Goal: Transaction & Acquisition: Book appointment/travel/reservation

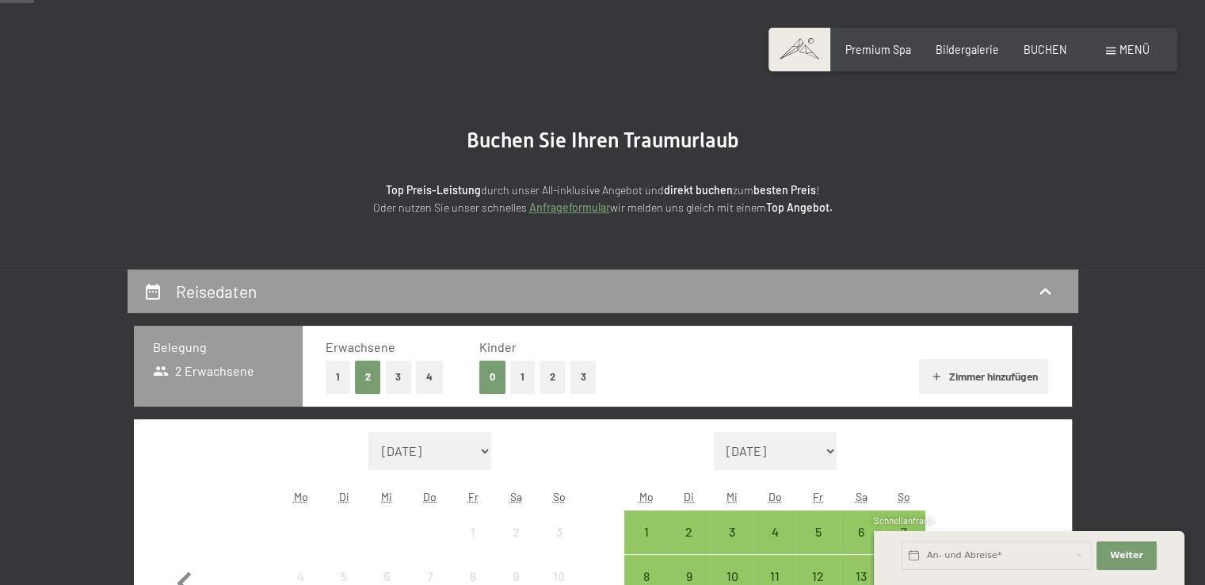
scroll to position [238, 0]
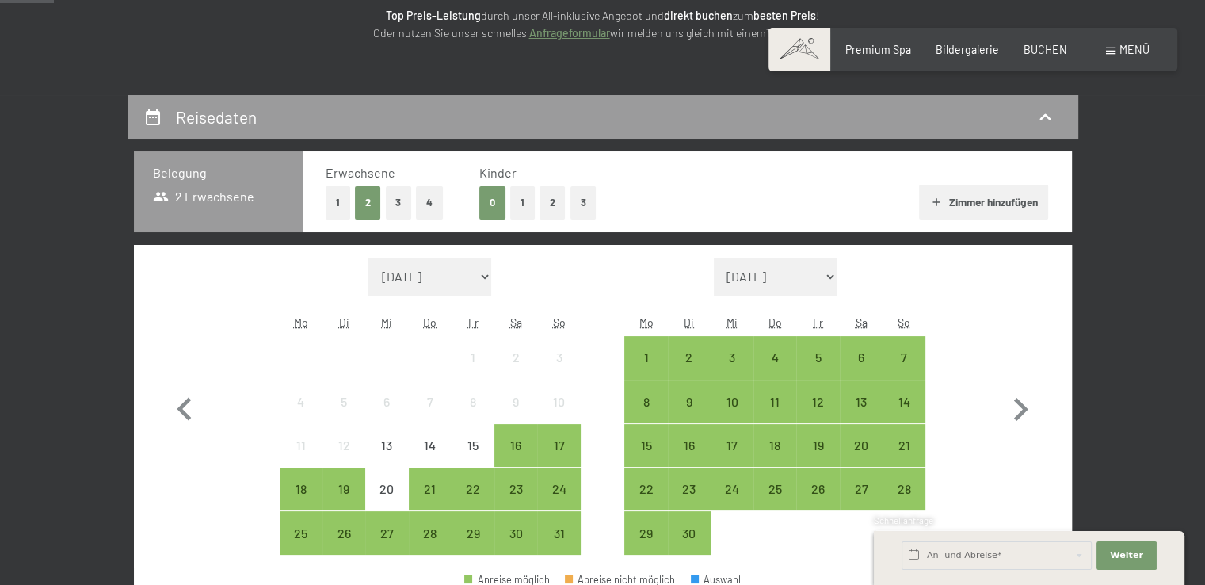
click at [337, 203] on button "1" at bounding box center [338, 202] width 25 height 32
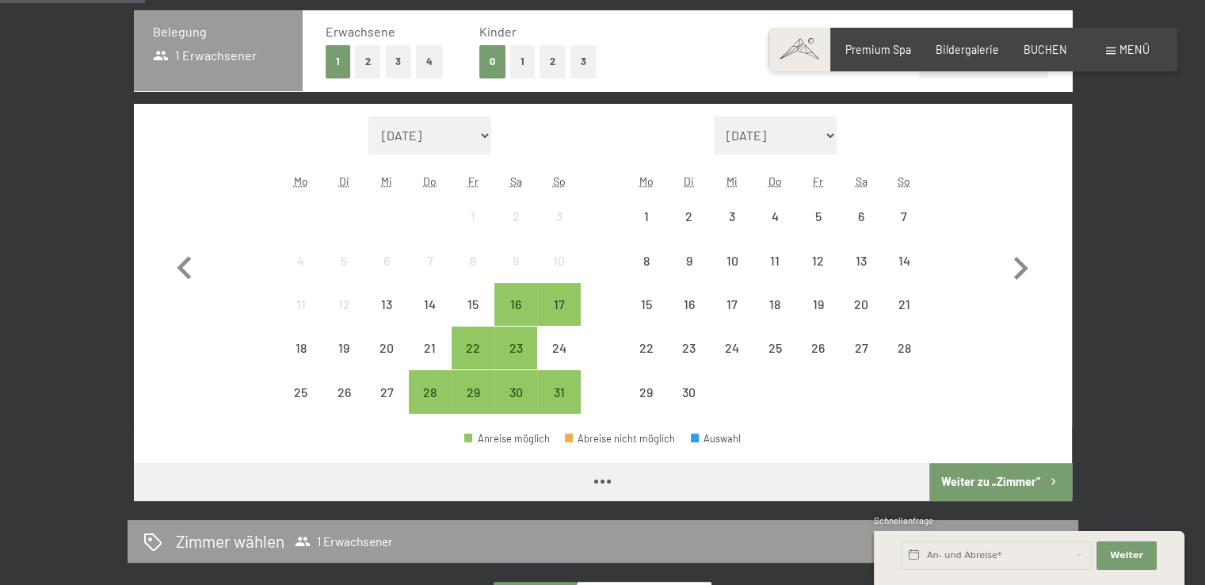
scroll to position [396, 0]
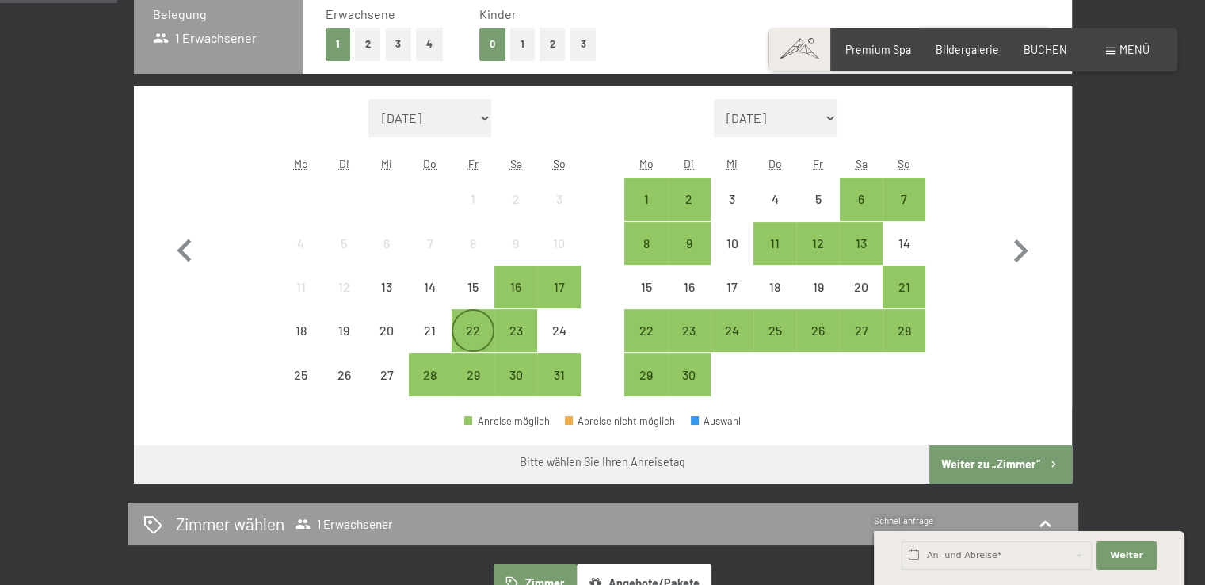
click at [460, 328] on div "22" at bounding box center [473, 344] width 40 height 40
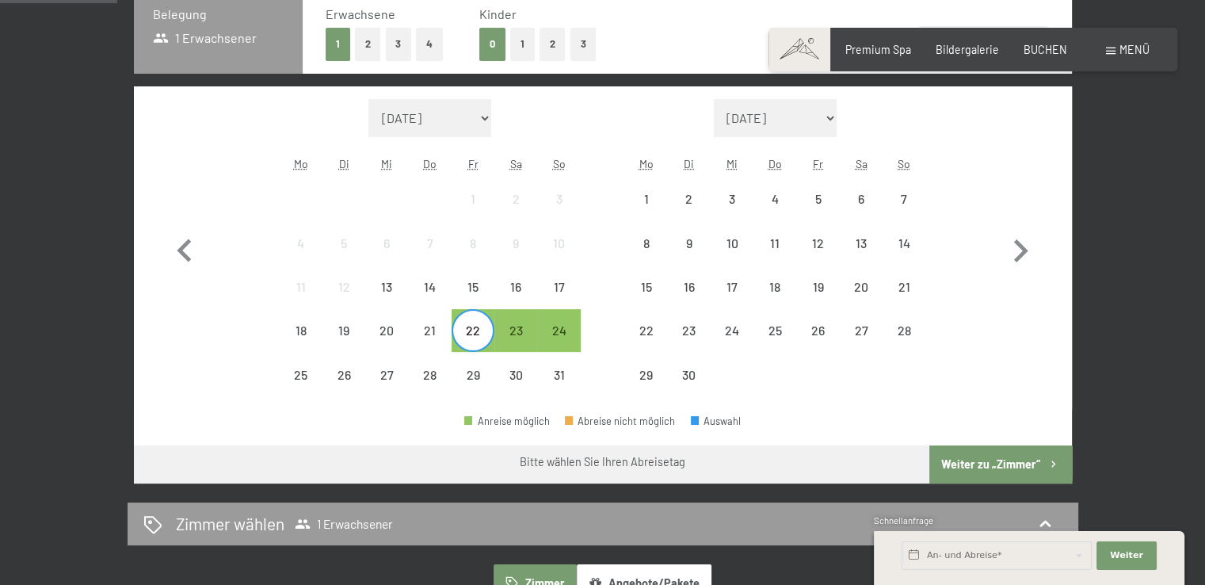
click at [510, 336] on span "Einwilligung Marketing*" at bounding box center [514, 338] width 131 height 16
click at [441, 336] on input "Einwilligung Marketing*" at bounding box center [434, 338] width 16 height 16
click at [519, 331] on span "Einwilligung Marketing*" at bounding box center [514, 338] width 131 height 16
click at [441, 331] on input "Einwilligung Marketing*" at bounding box center [434, 338] width 16 height 16
click at [522, 330] on span "Einwilligung Marketing*" at bounding box center [514, 338] width 131 height 16
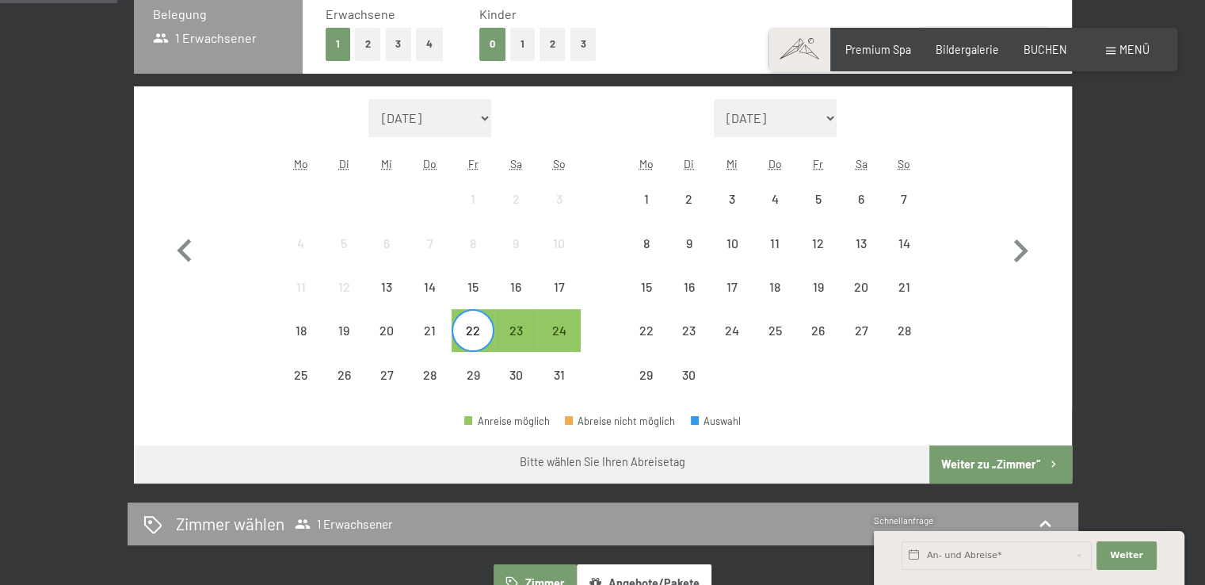
click at [441, 330] on input "Einwilligung Marketing*" at bounding box center [434, 338] width 16 height 16
checkbox input "false"
click at [523, 328] on div "23" at bounding box center [516, 344] width 40 height 40
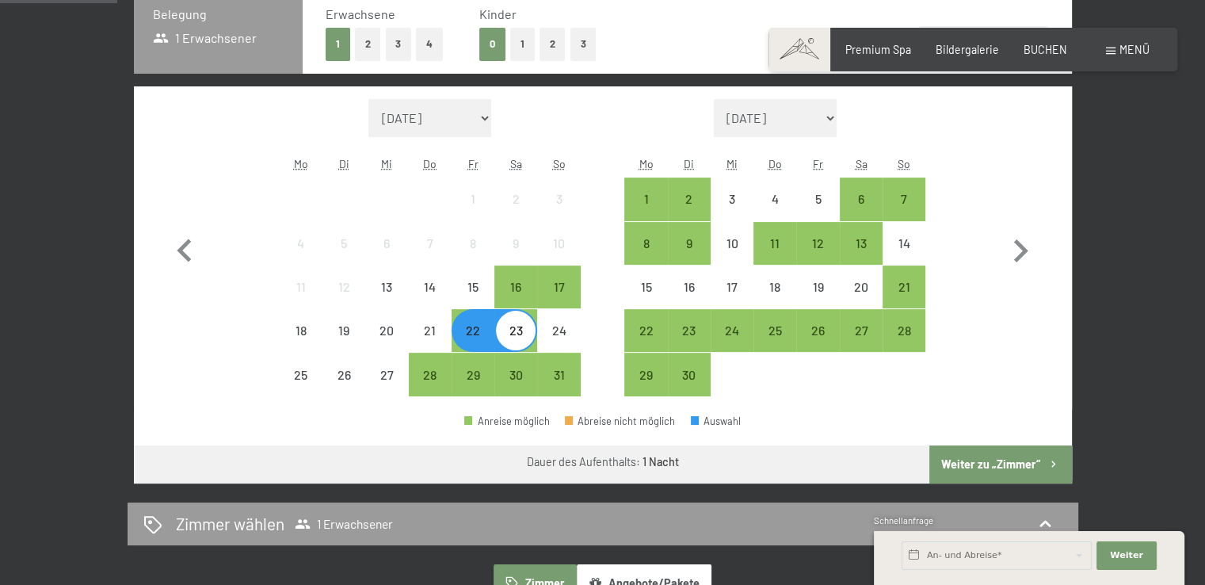
click at [1002, 461] on button "Weiter zu „Zimmer“" at bounding box center [1000, 464] width 142 height 38
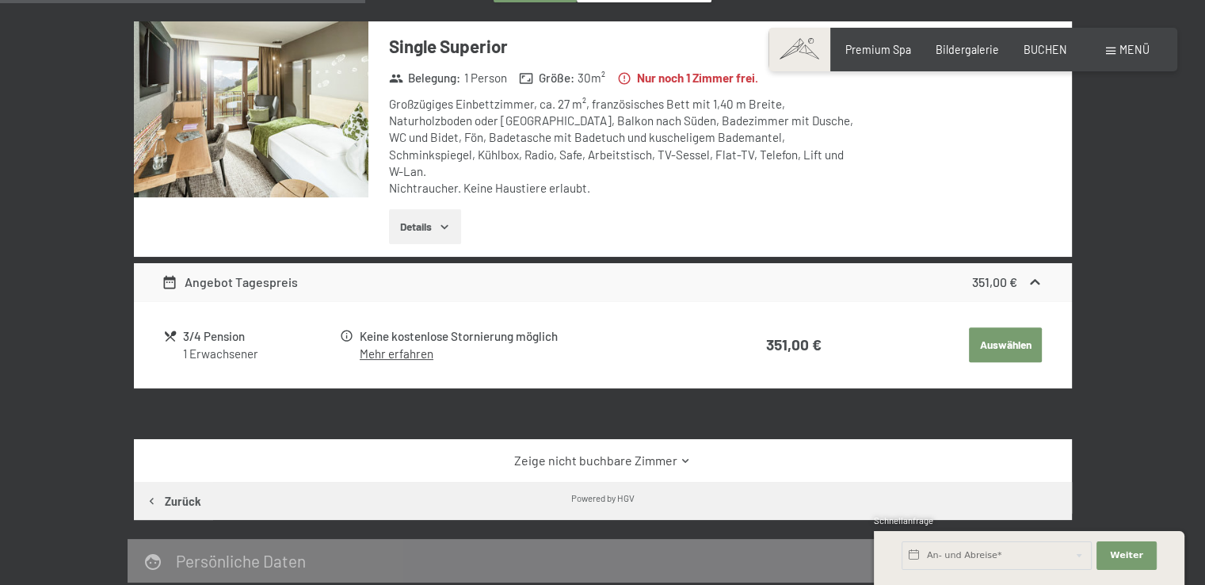
scroll to position [412, 0]
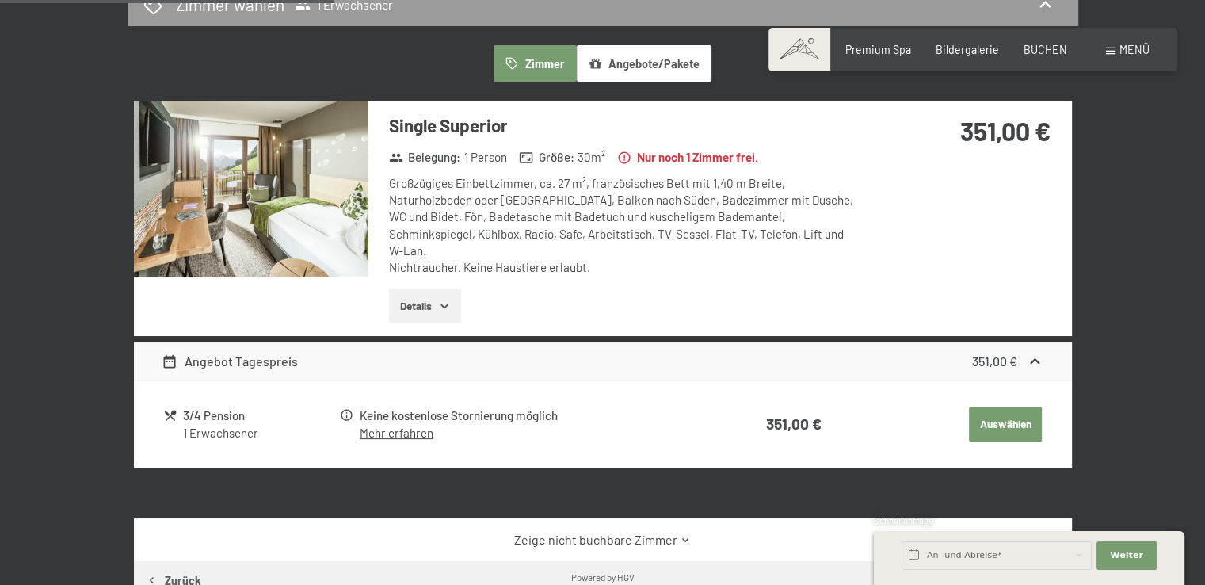
click at [267, 223] on img at bounding box center [251, 189] width 235 height 176
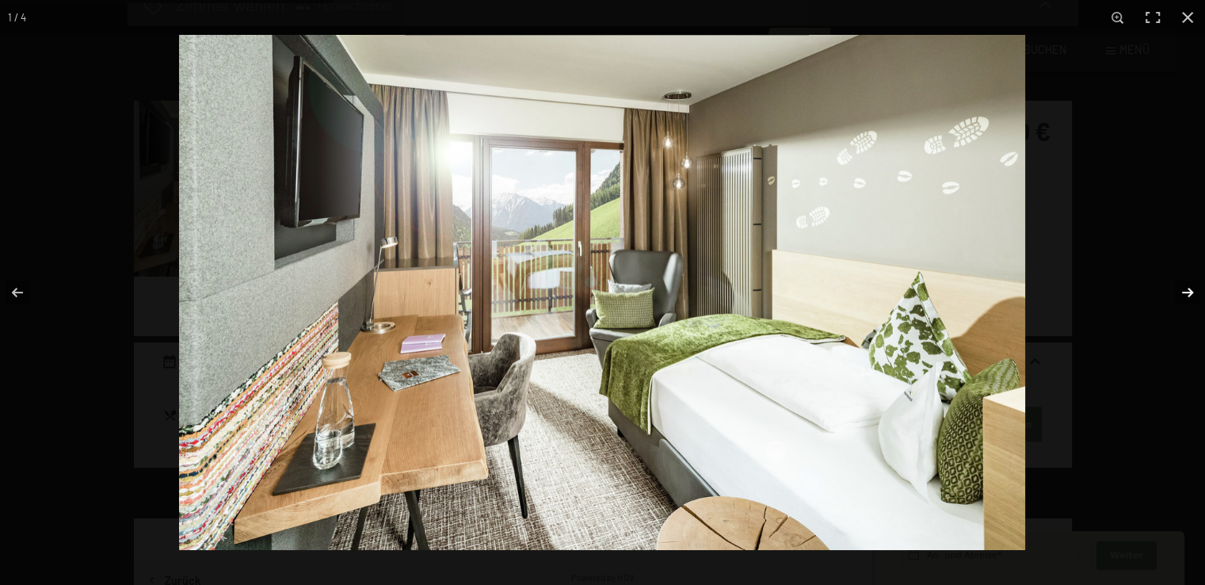
click at [1182, 289] on button "button" at bounding box center [1177, 292] width 55 height 79
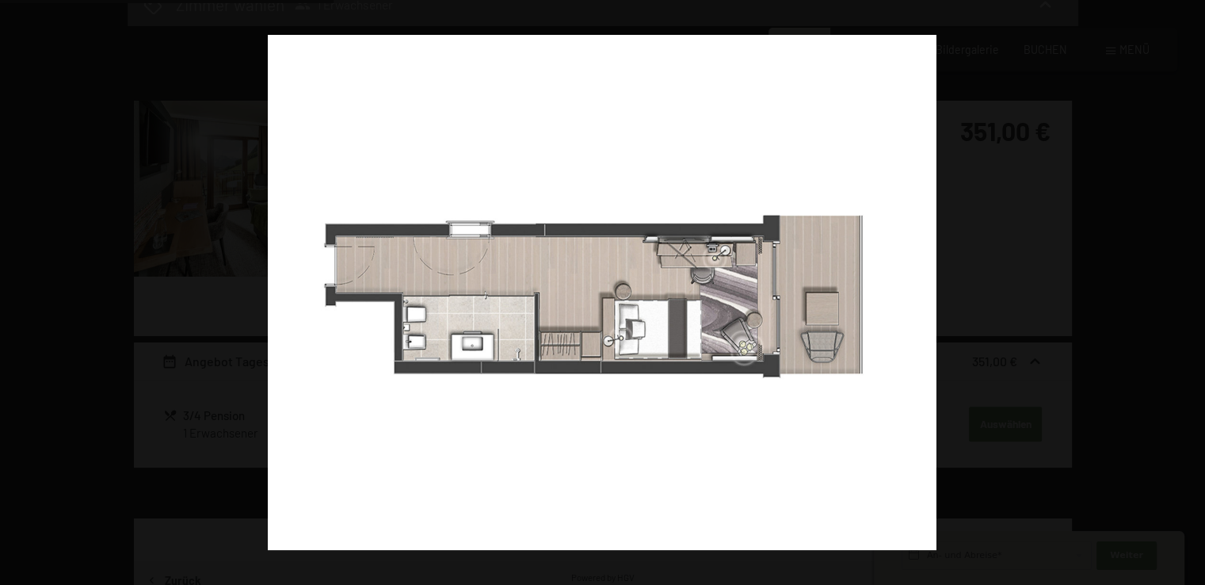
click at [1182, 289] on button "button" at bounding box center [1177, 292] width 55 height 79
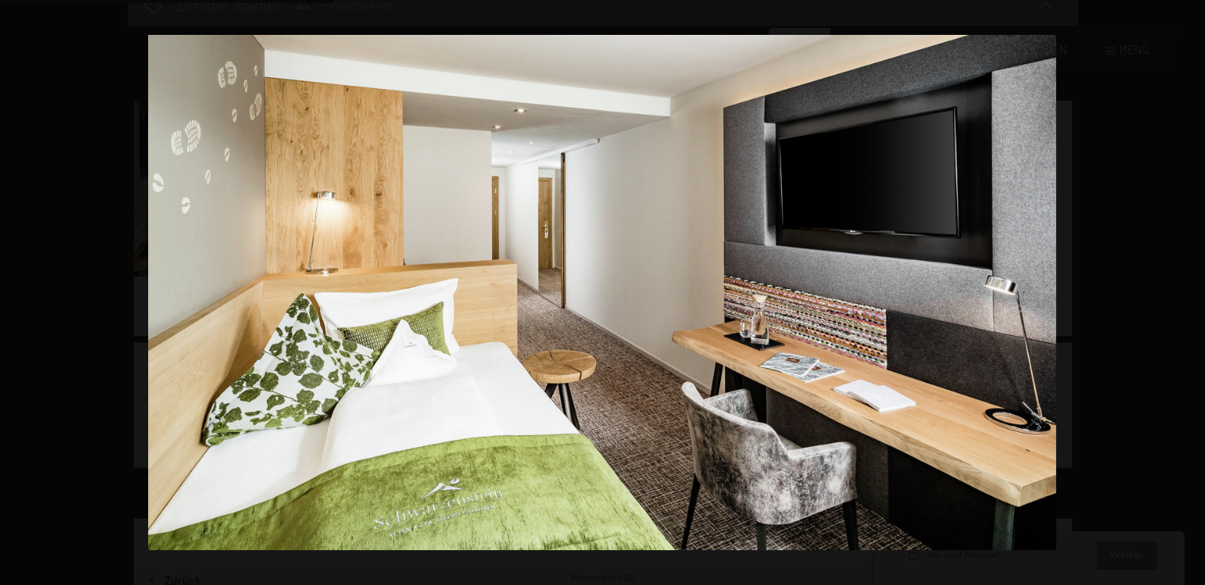
click at [1182, 289] on button "button" at bounding box center [1177, 292] width 55 height 79
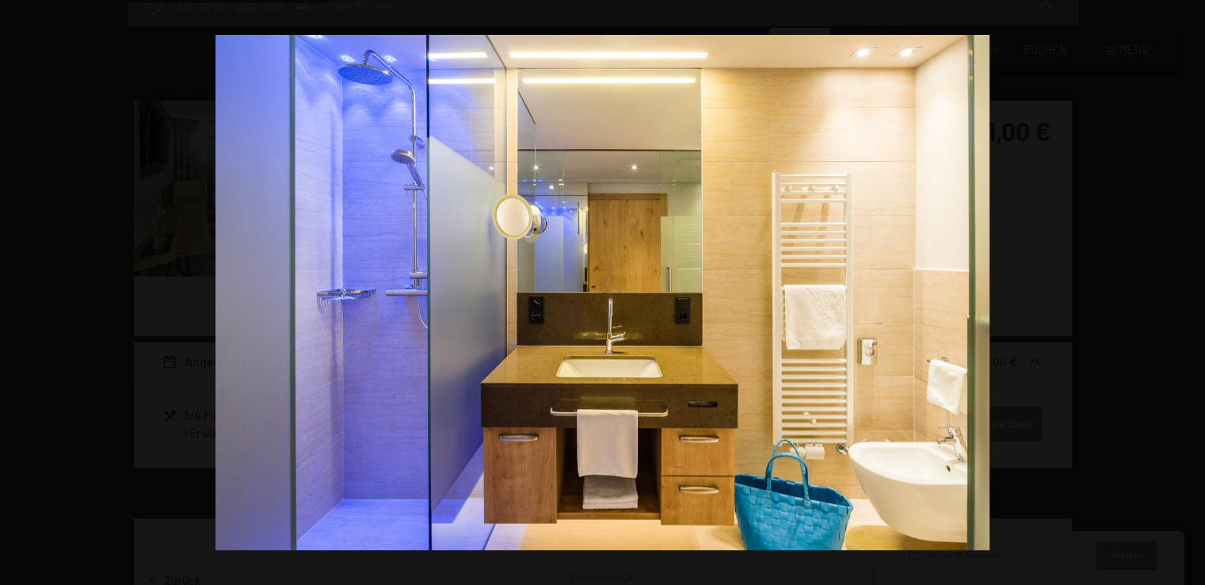
click at [1182, 289] on button "button" at bounding box center [1177, 292] width 55 height 79
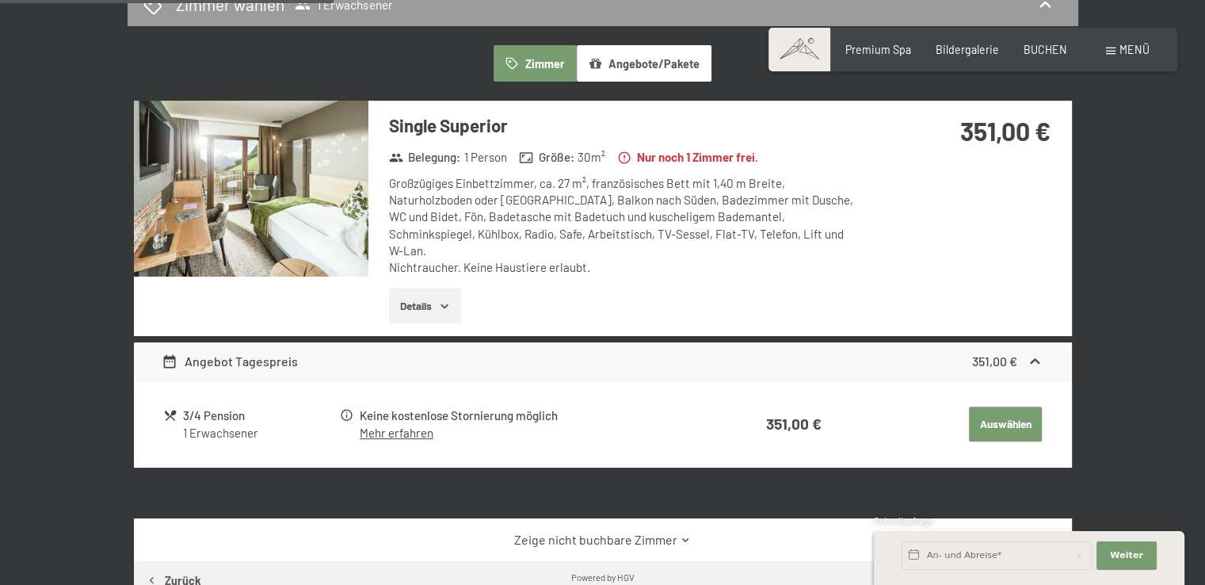
click at [0, 0] on button "button" at bounding box center [0, 0] width 0 height 0
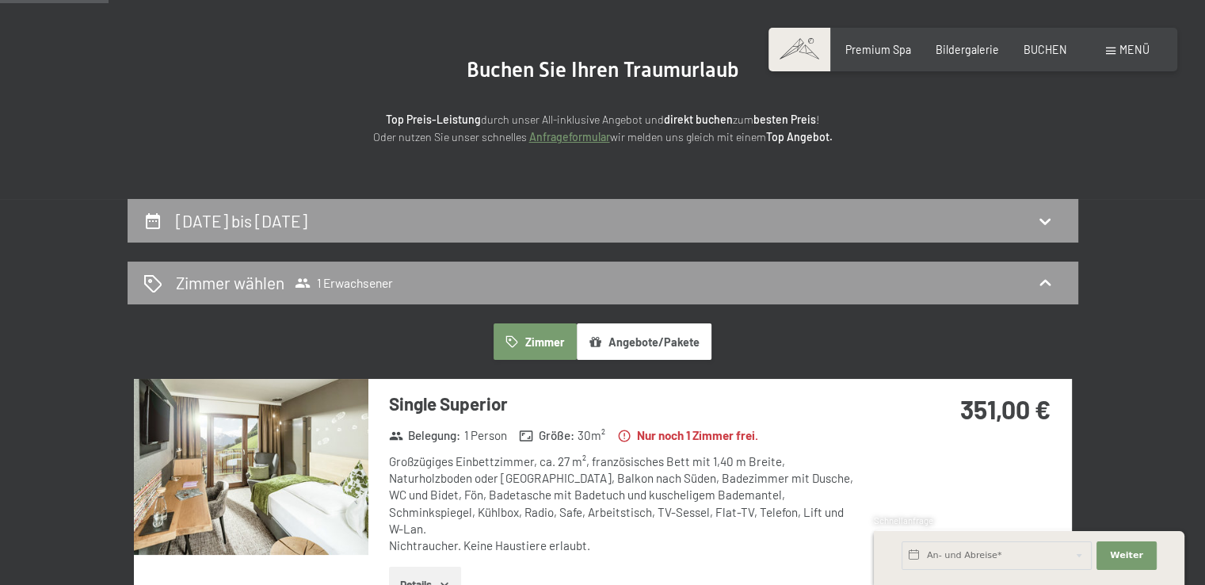
scroll to position [95, 0]
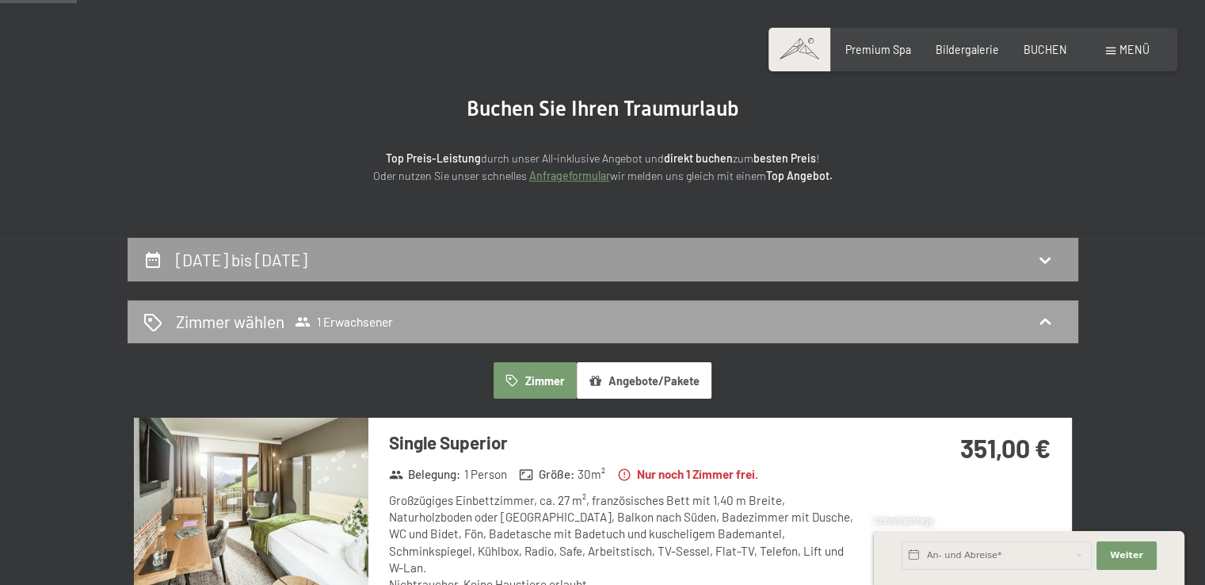
click at [331, 321] on span "1 Erwachsener" at bounding box center [344, 322] width 98 height 16
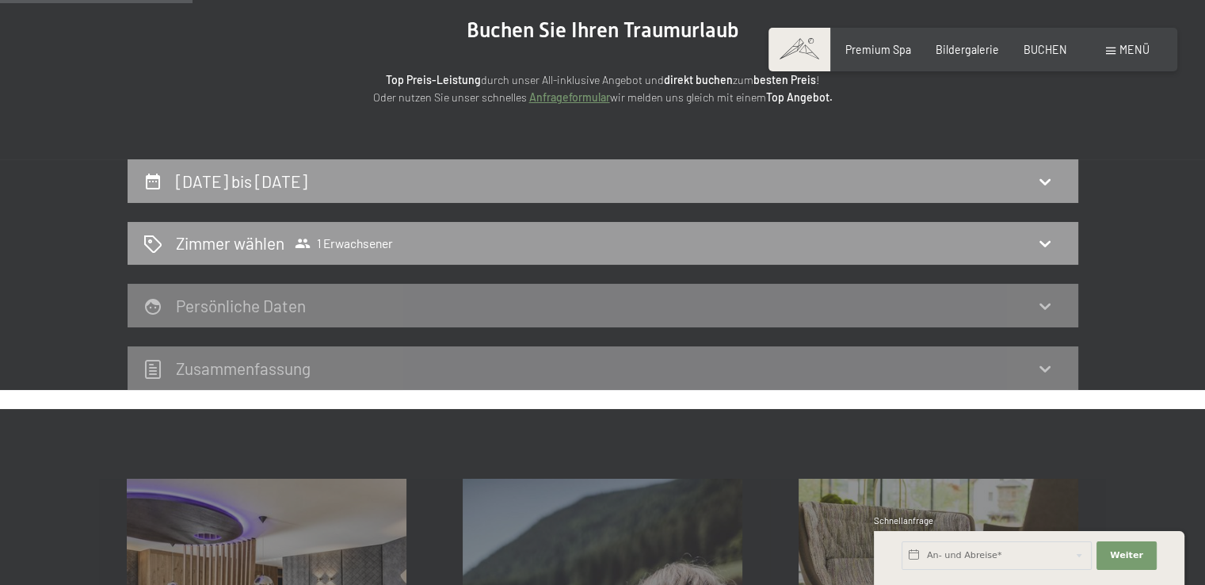
scroll to position [174, 0]
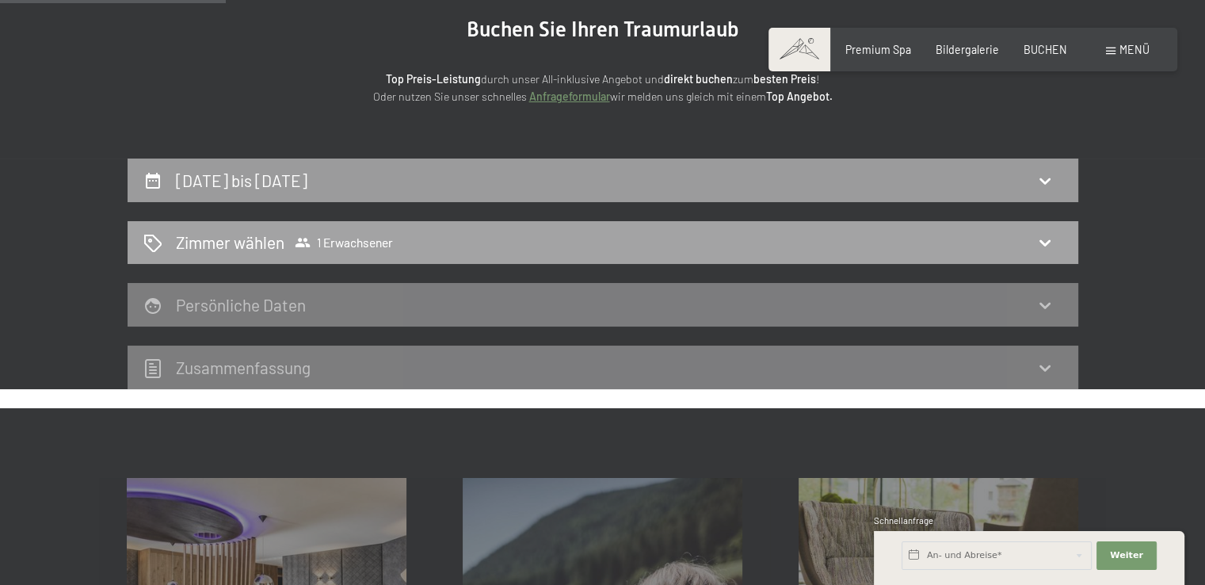
click at [1046, 245] on icon at bounding box center [1045, 243] width 11 height 6
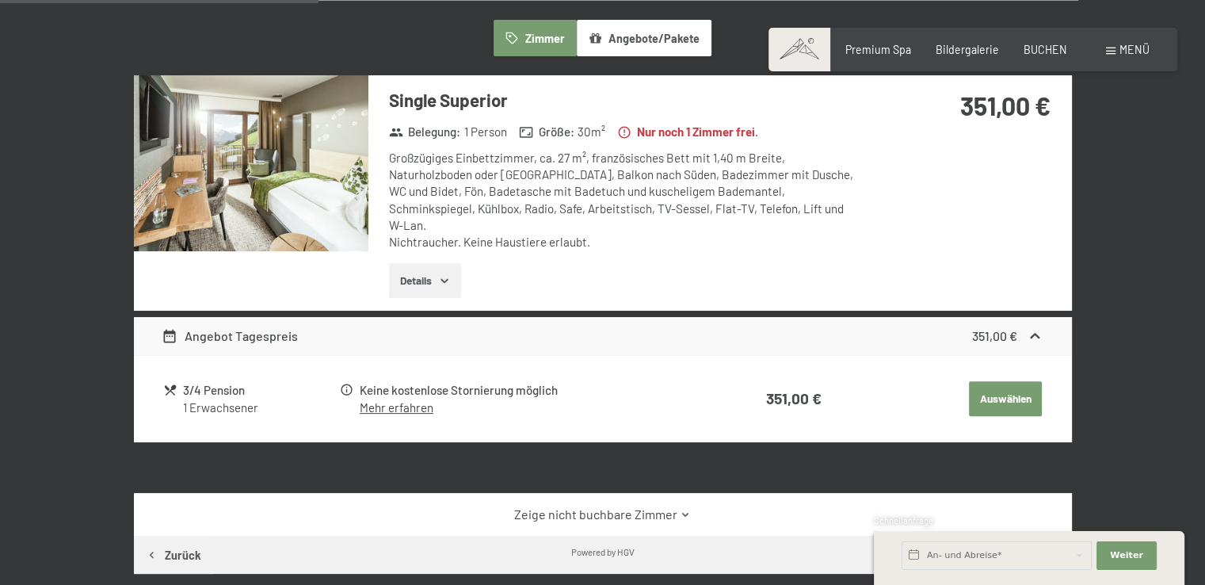
scroll to position [412, 0]
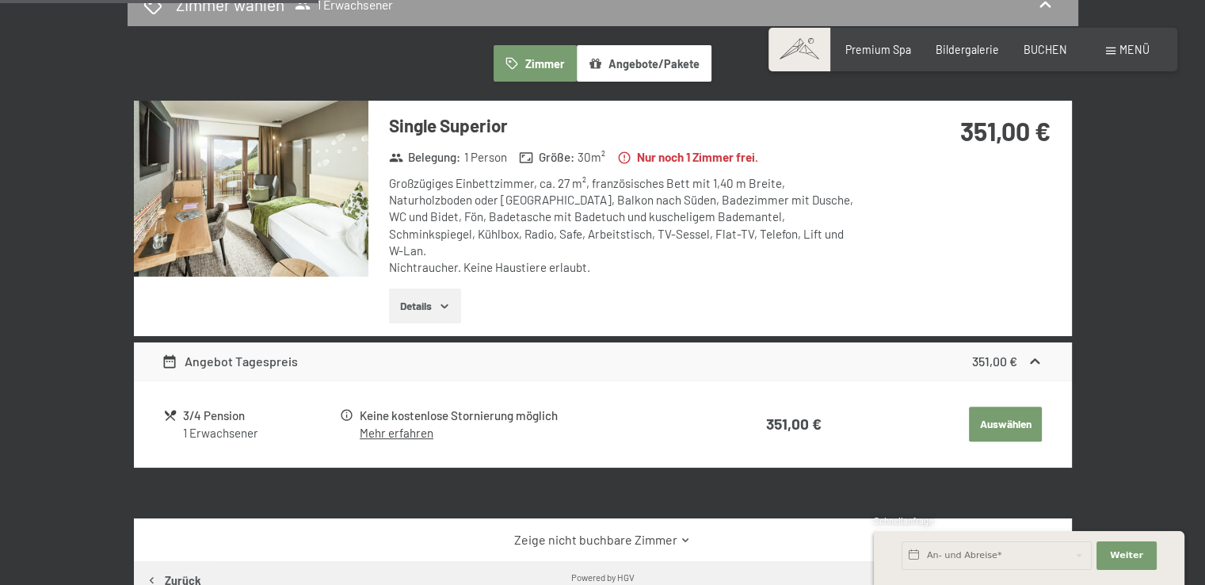
click at [198, 425] on div "1 Erwachsener" at bounding box center [260, 433] width 155 height 17
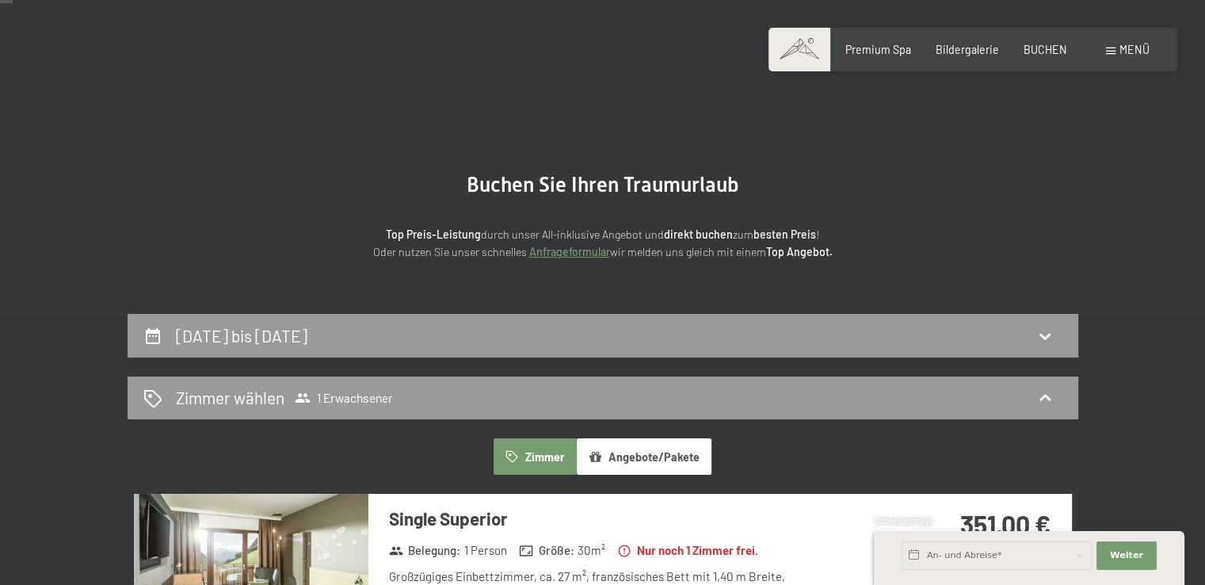
scroll to position [16, 0]
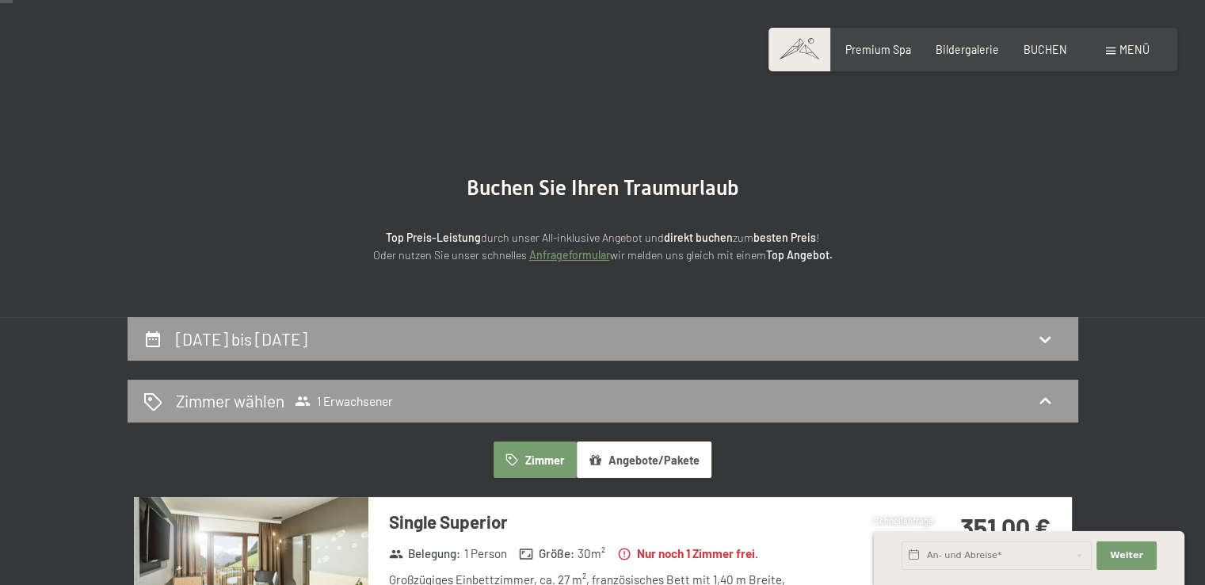
click at [217, 340] on h2 "[DATE] bis [DATE]" at bounding box center [242, 339] width 132 height 20
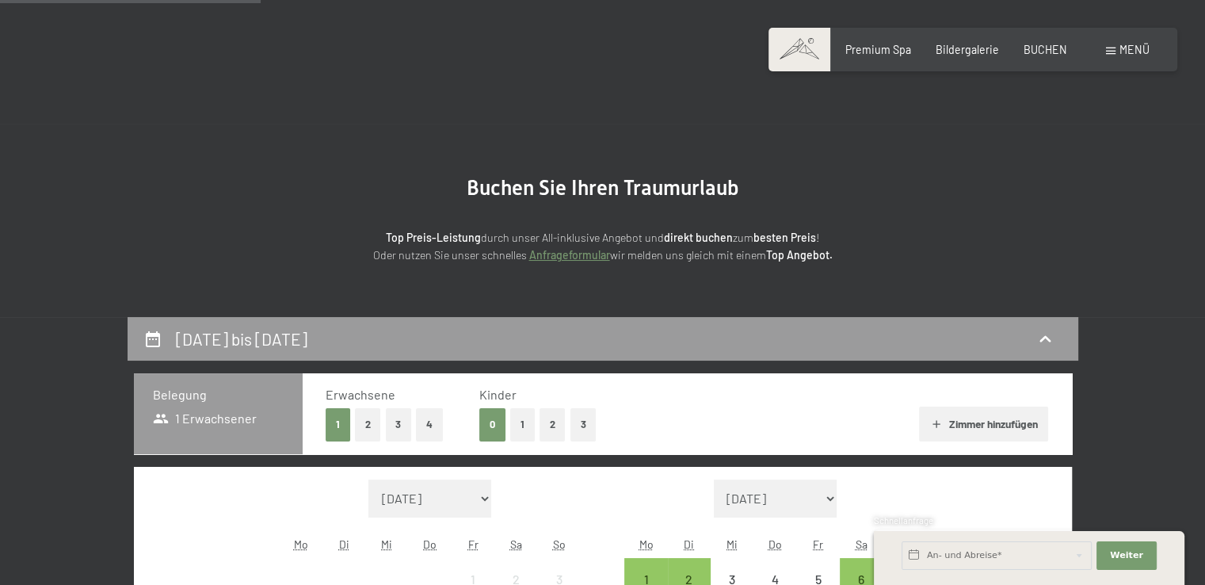
scroll to position [333, 0]
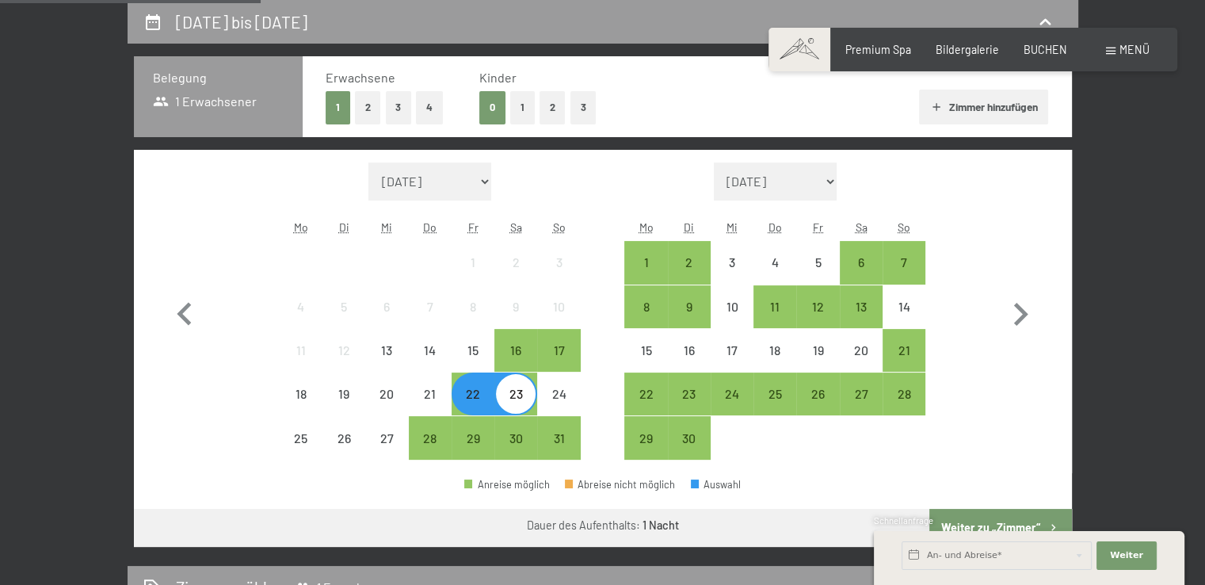
click at [361, 109] on button "2" at bounding box center [368, 107] width 26 height 32
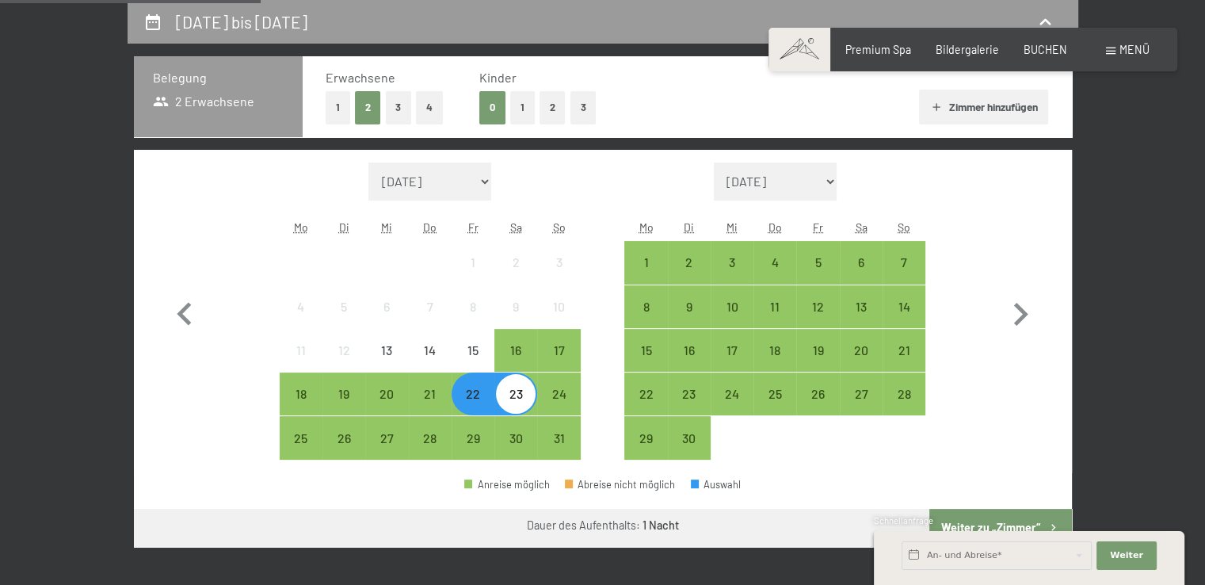
click at [485, 393] on div "22" at bounding box center [473, 407] width 40 height 40
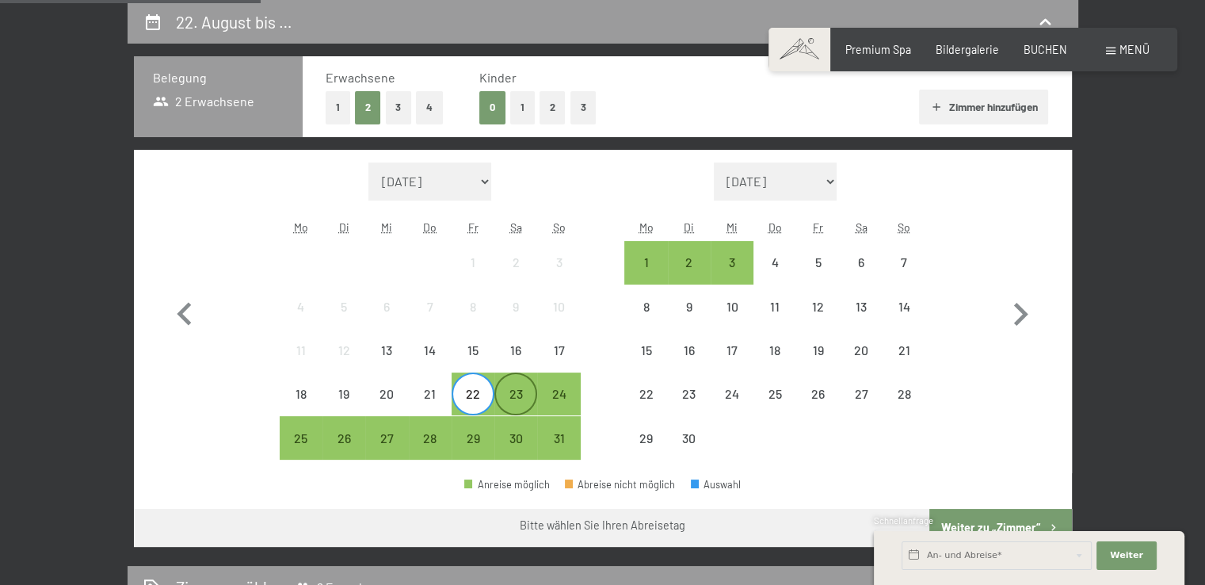
click at [520, 405] on div "23" at bounding box center [516, 407] width 40 height 40
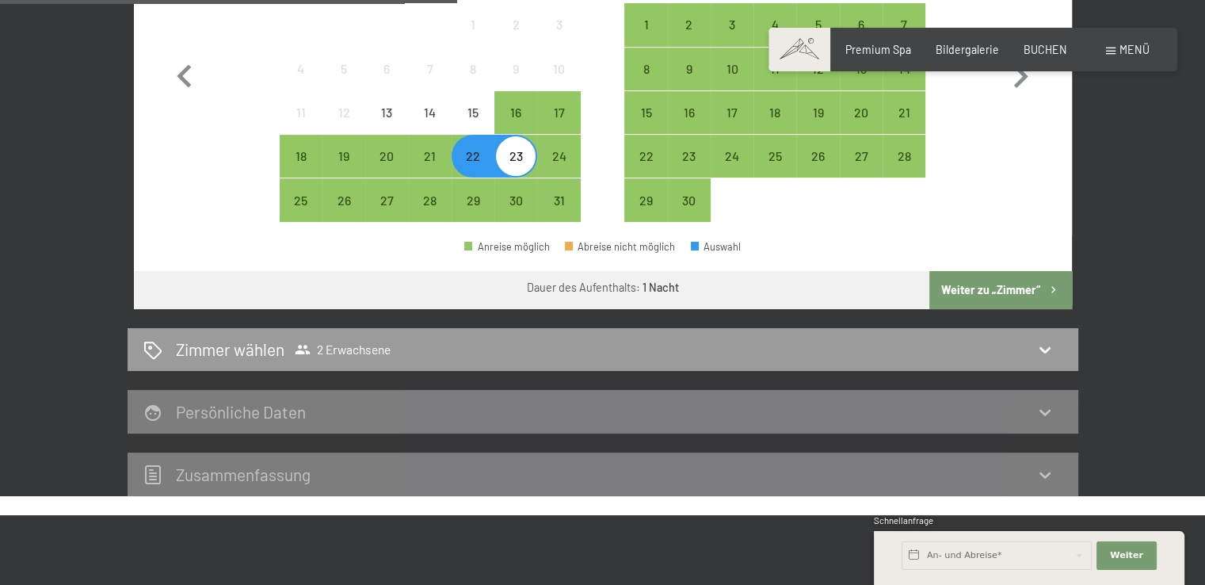
click at [1021, 287] on button "Weiter zu „Zimmer“" at bounding box center [1000, 290] width 142 height 38
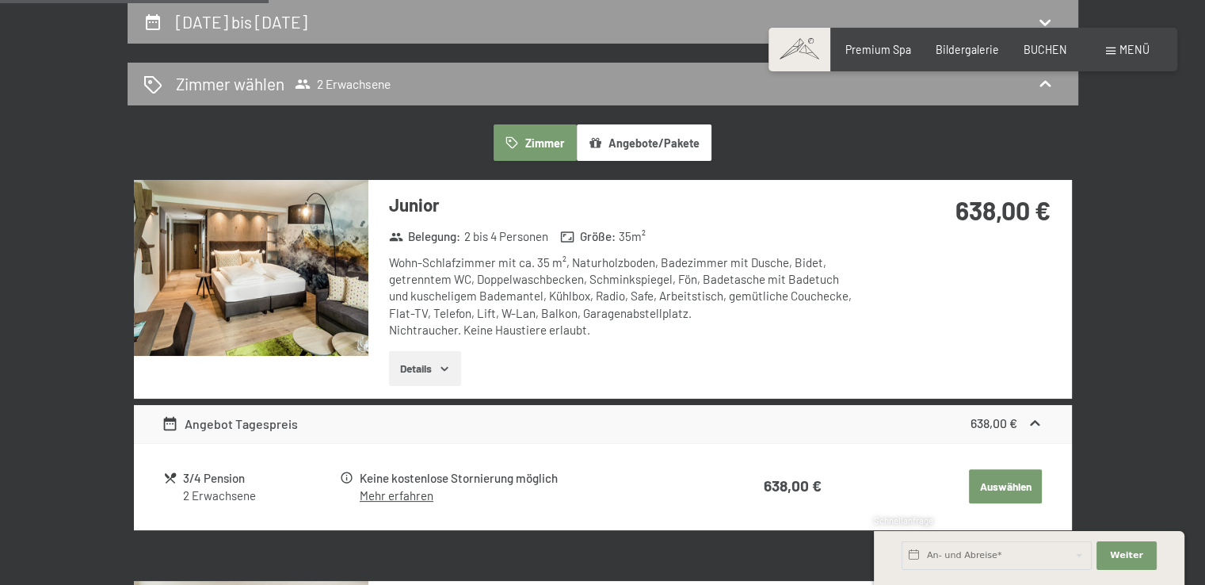
click at [265, 283] on img at bounding box center [251, 268] width 235 height 176
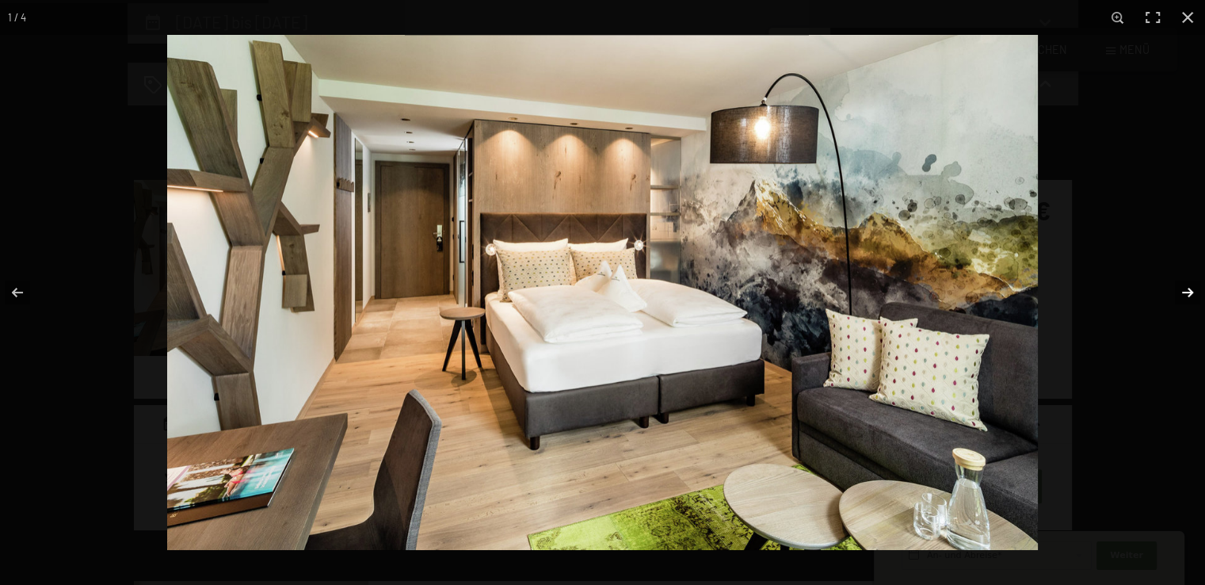
click at [1181, 289] on button "button" at bounding box center [1177, 292] width 55 height 79
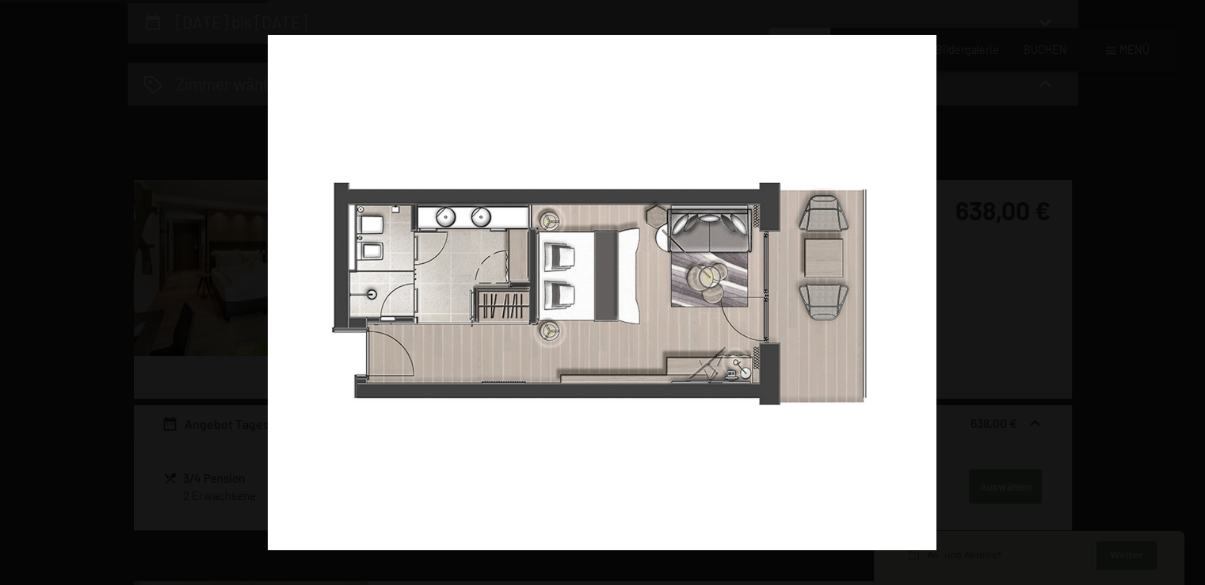
click at [1181, 289] on button "button" at bounding box center [1177, 292] width 55 height 79
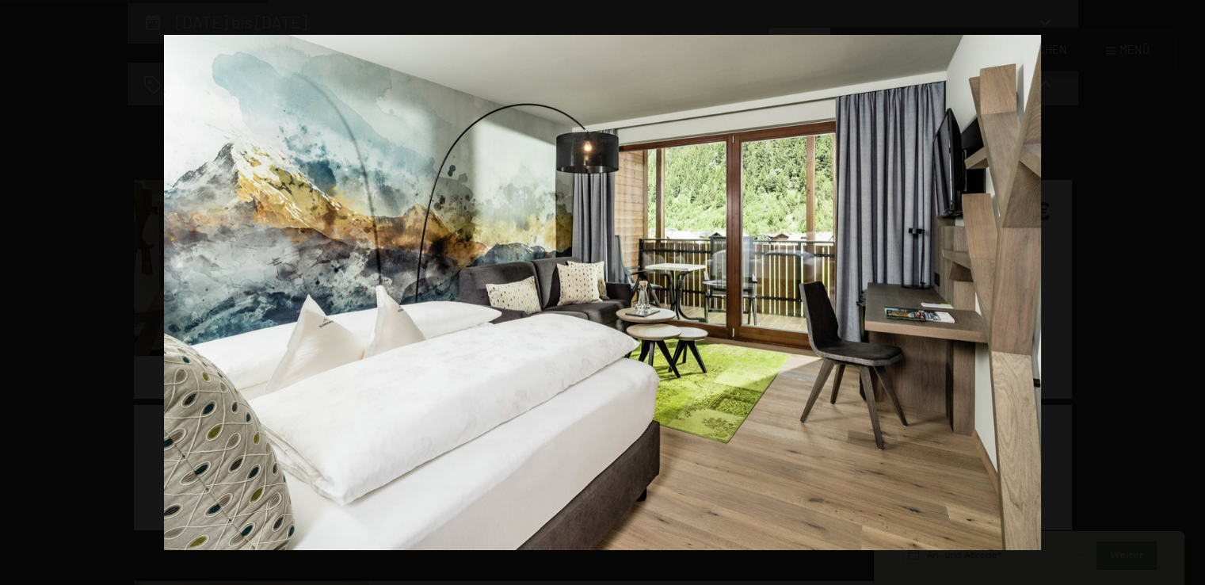
click at [1181, 289] on button "button" at bounding box center [1177, 292] width 55 height 79
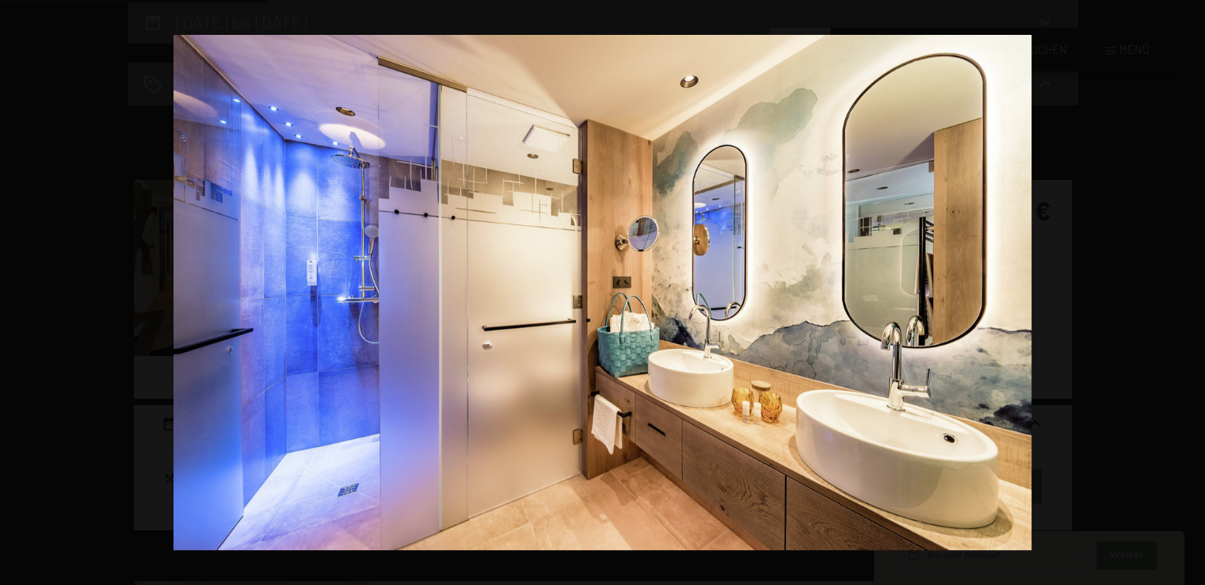
click at [1181, 289] on button "button" at bounding box center [1177, 292] width 55 height 79
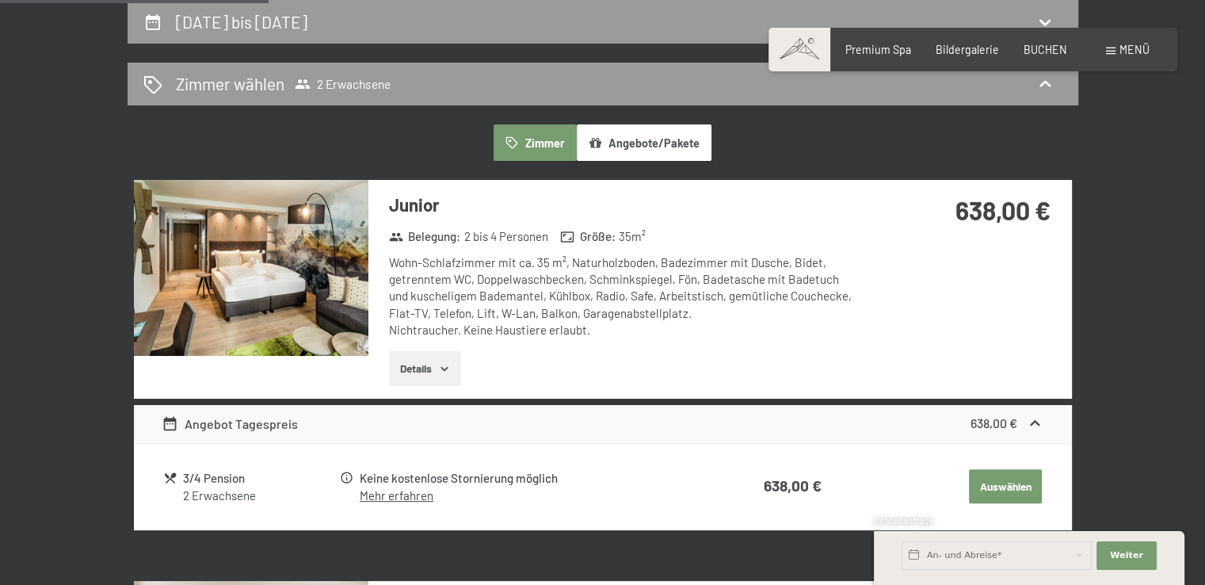
click at [0, 0] on button "button" at bounding box center [0, 0] width 0 height 0
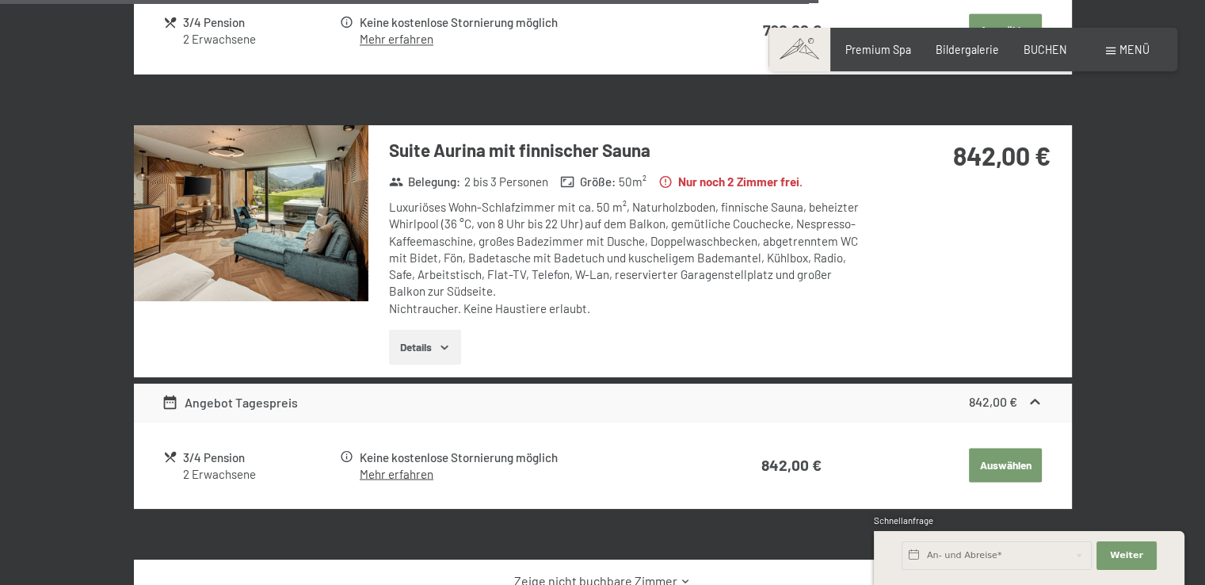
scroll to position [2552, 0]
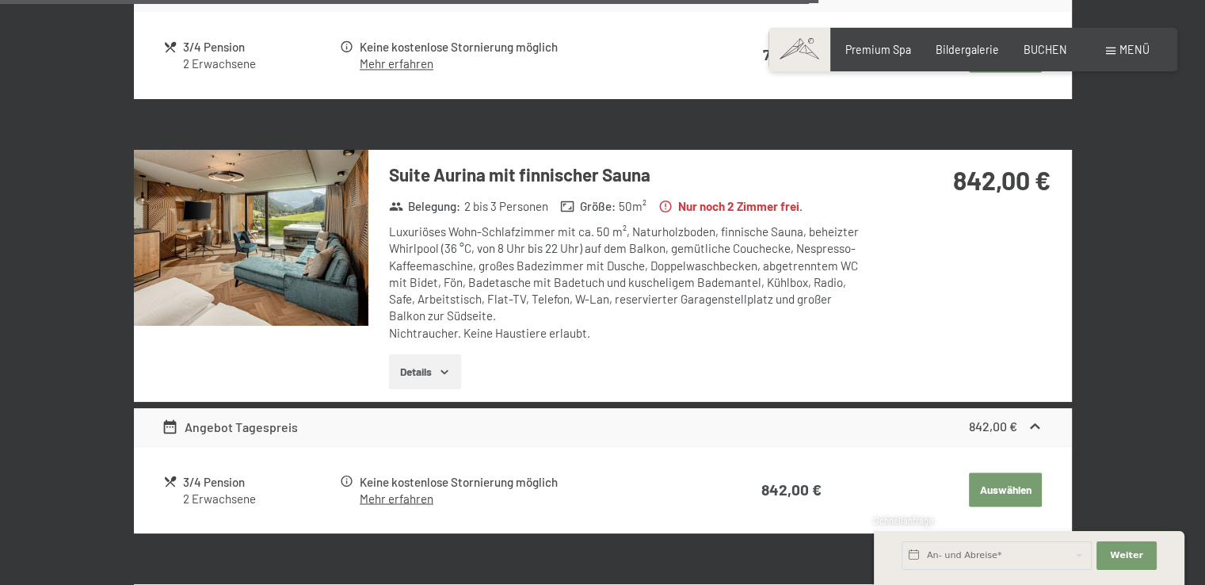
click at [244, 204] on img at bounding box center [251, 238] width 235 height 176
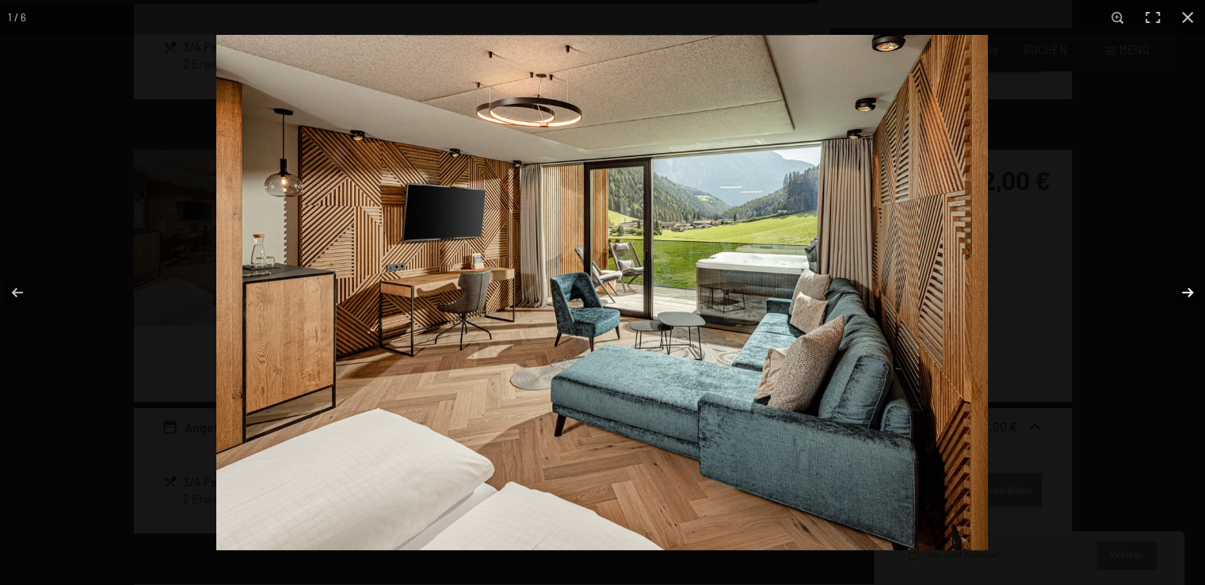
click at [1188, 293] on button "button" at bounding box center [1177, 292] width 55 height 79
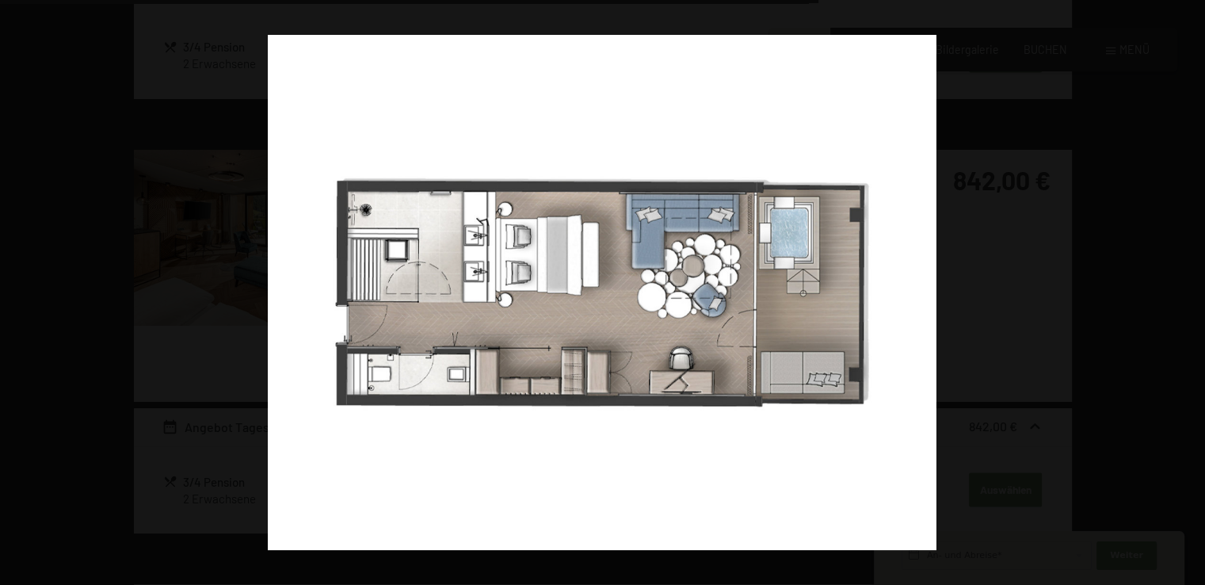
click at [1188, 293] on button "button" at bounding box center [1177, 292] width 55 height 79
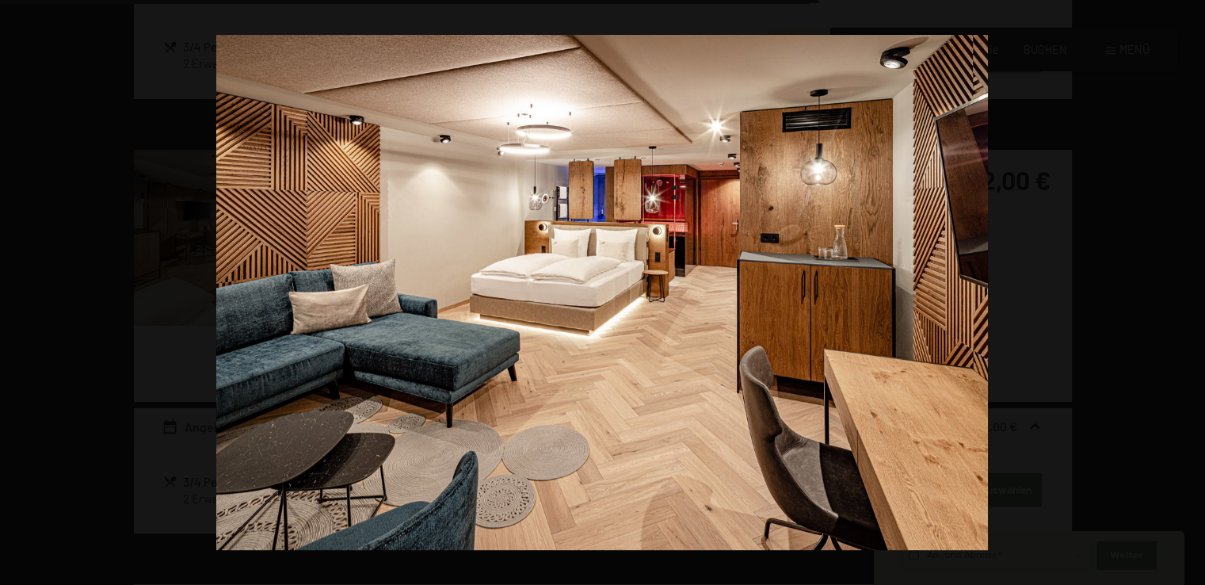
click at [1188, 293] on button "button" at bounding box center [1177, 292] width 55 height 79
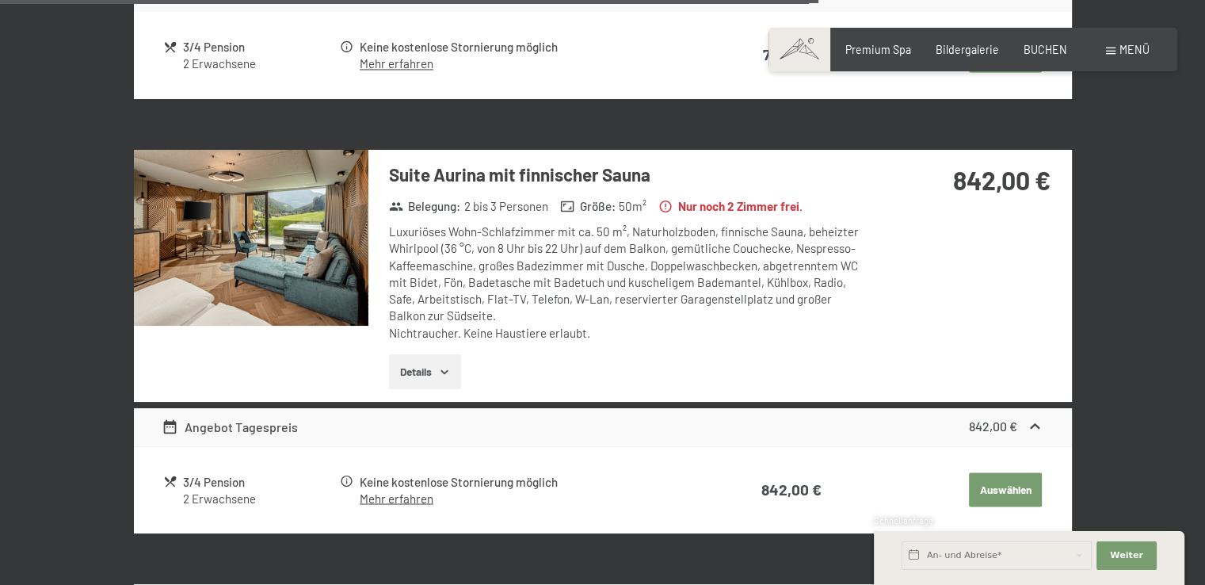
click at [0, 0] on button "button" at bounding box center [0, 0] width 0 height 0
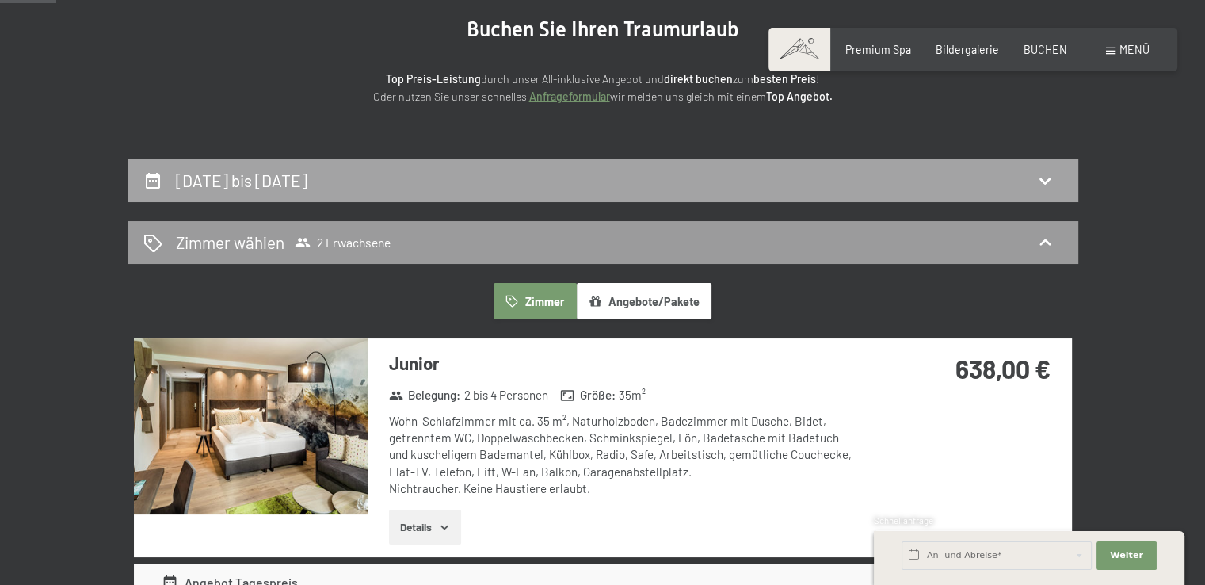
click at [612, 178] on div "[DATE] bis [DATE]" at bounding box center [602, 180] width 919 height 23
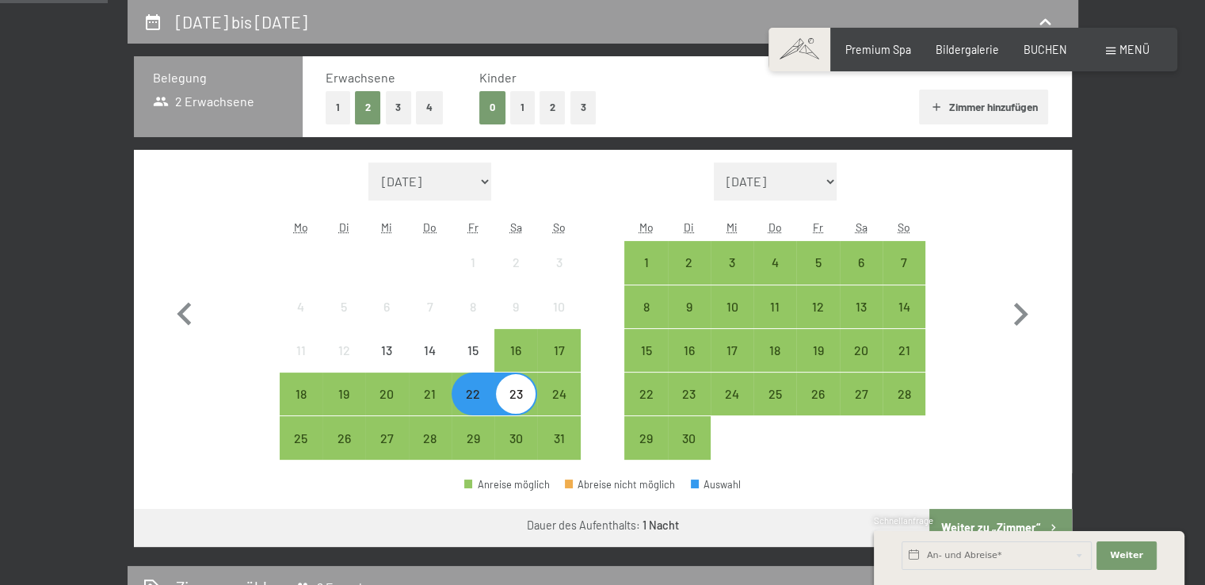
click at [331, 101] on button "1" at bounding box center [338, 107] width 25 height 32
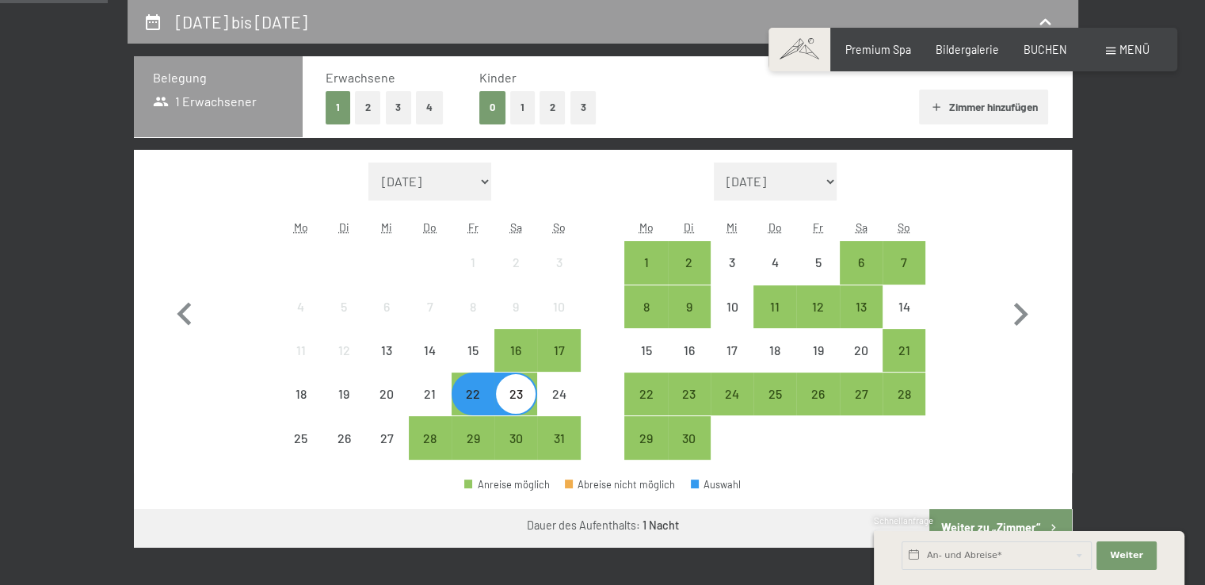
click at [475, 387] on div "22" at bounding box center [473, 407] width 40 height 40
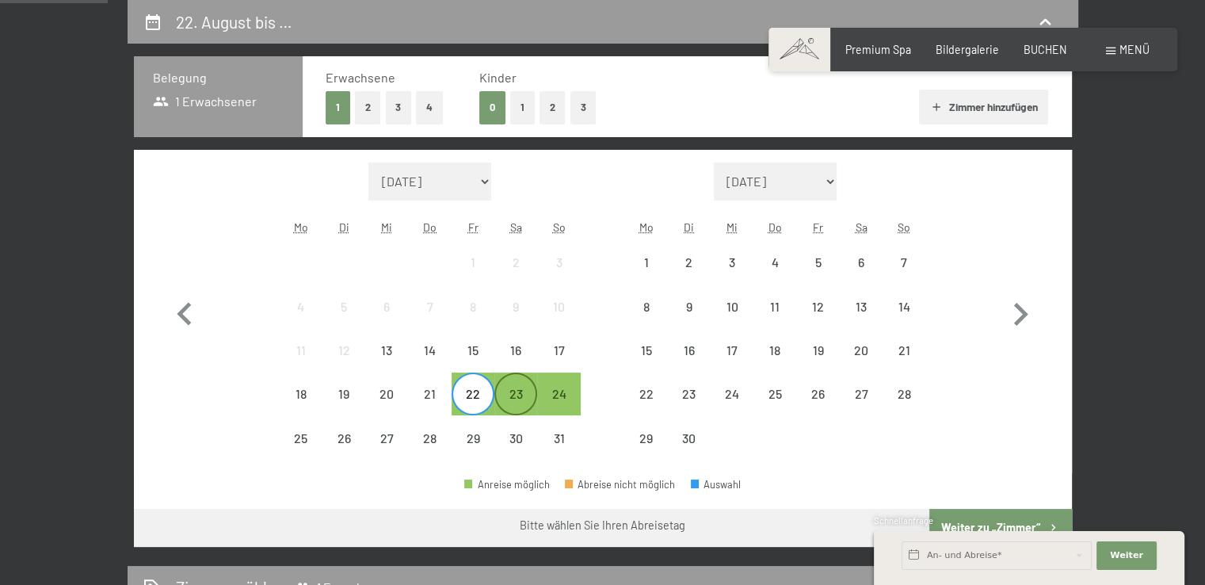
click at [513, 394] on div "23" at bounding box center [516, 407] width 40 height 40
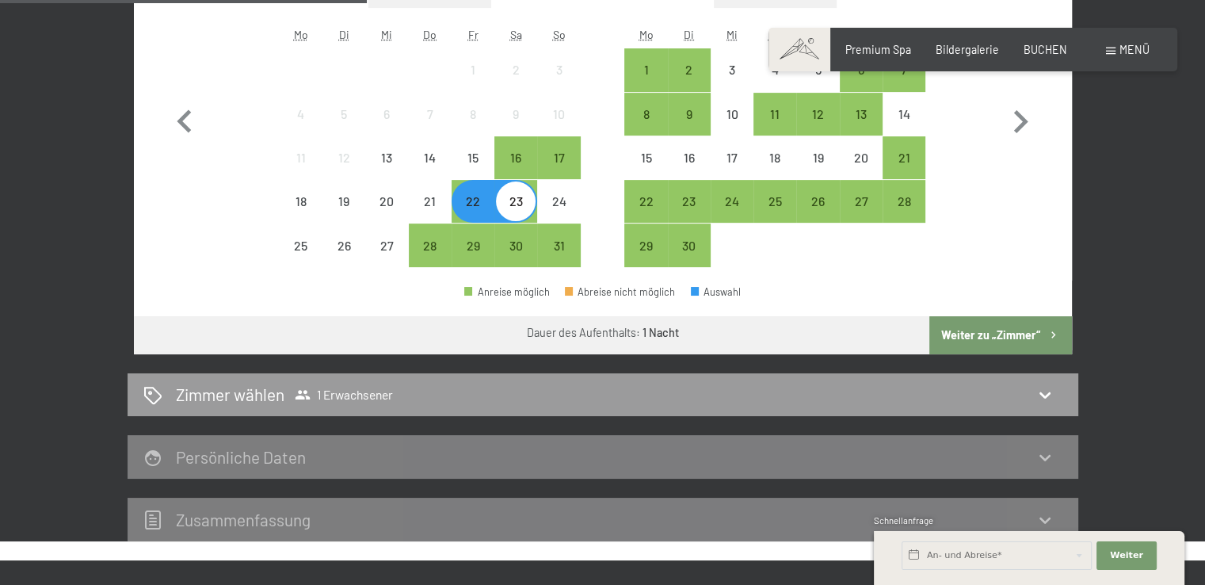
scroll to position [571, 0]
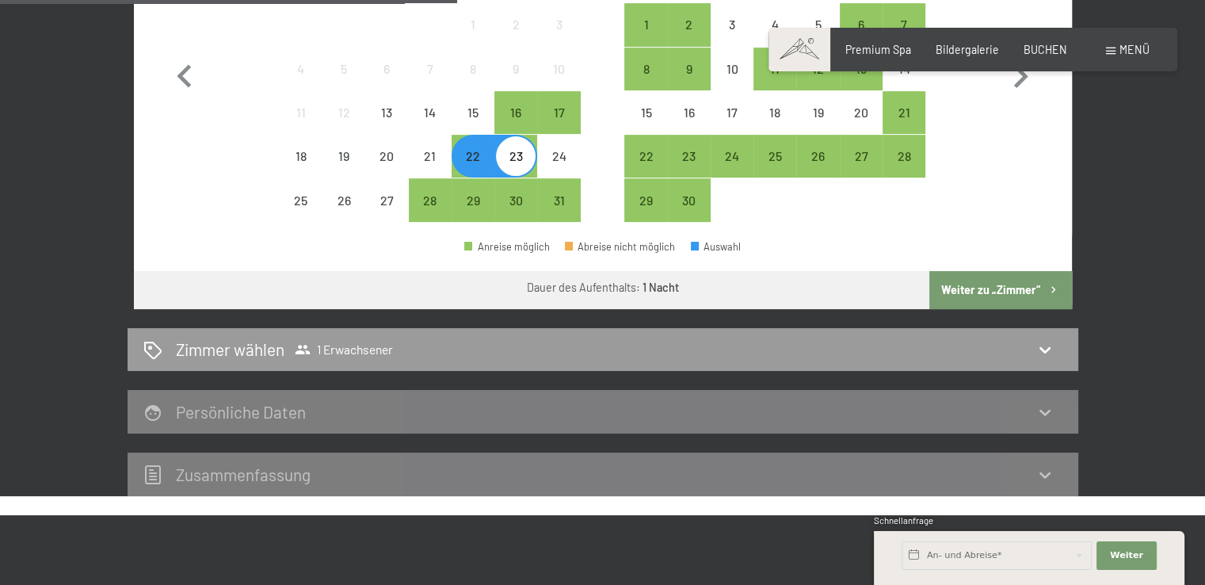
click at [1020, 281] on button "Weiter zu „Zimmer“" at bounding box center [1000, 290] width 142 height 38
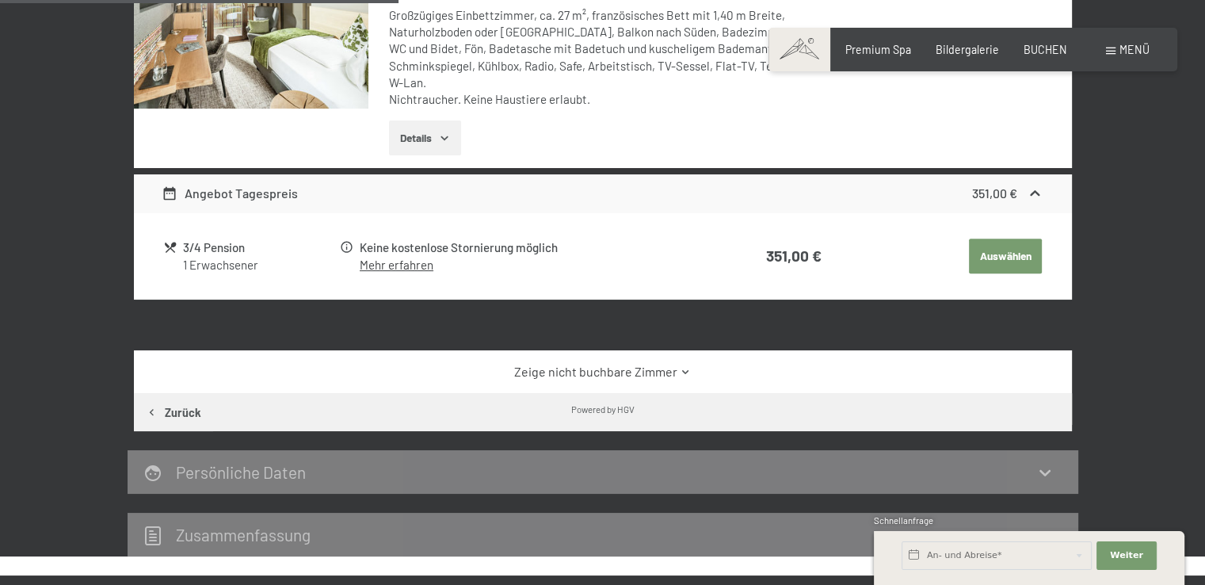
scroll to position [650, 0]
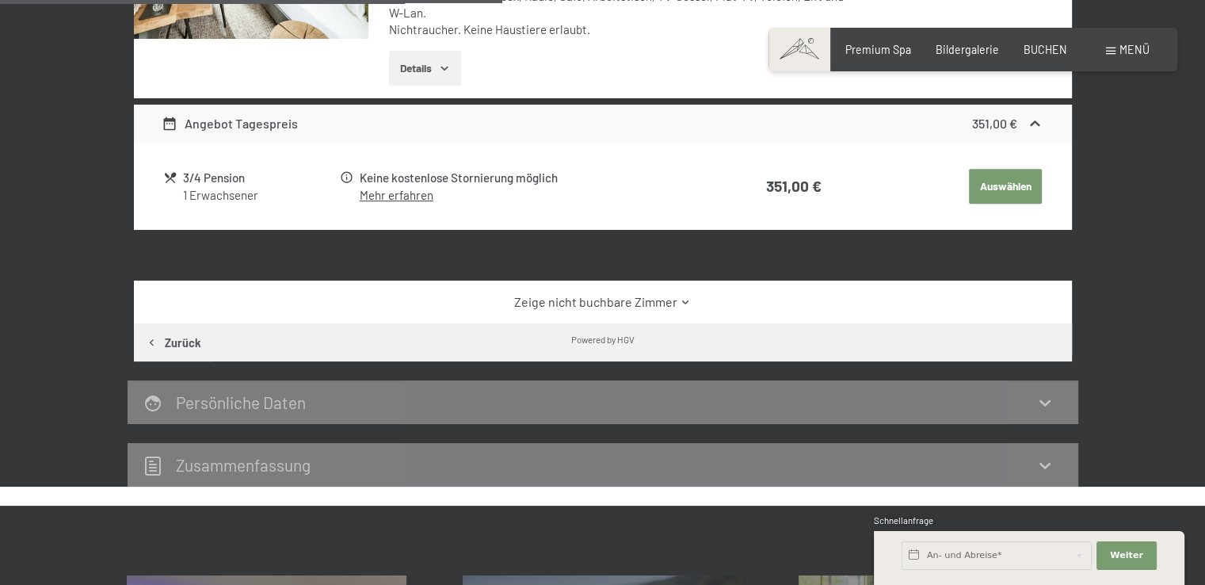
click at [653, 293] on link "Zeige nicht buchbare Zimmer" at bounding box center [603, 301] width 882 height 17
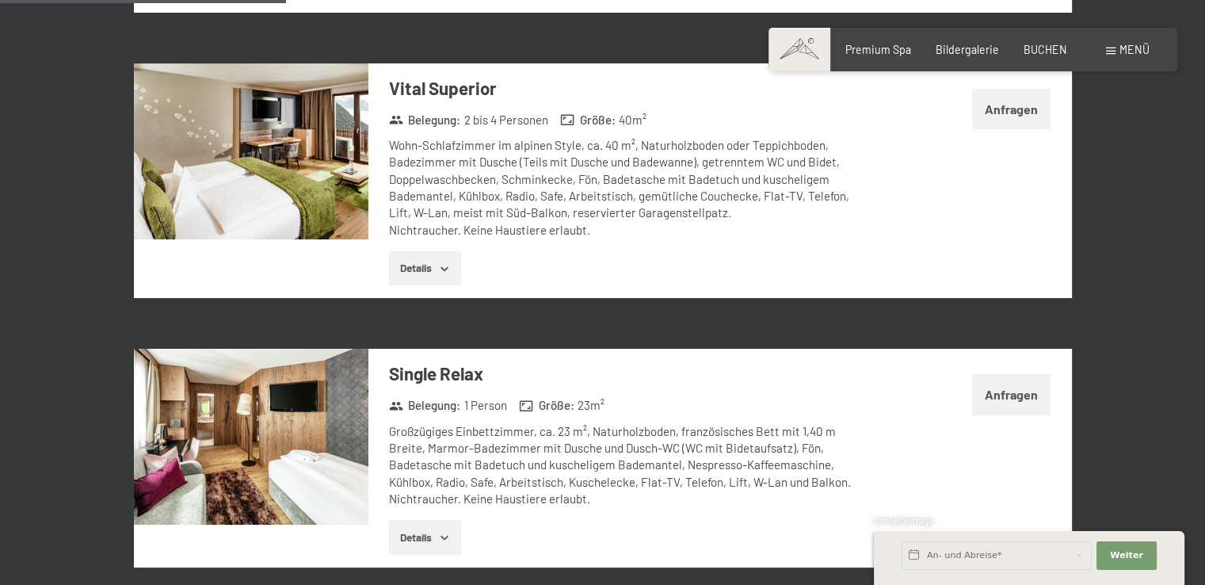
scroll to position [1363, 0]
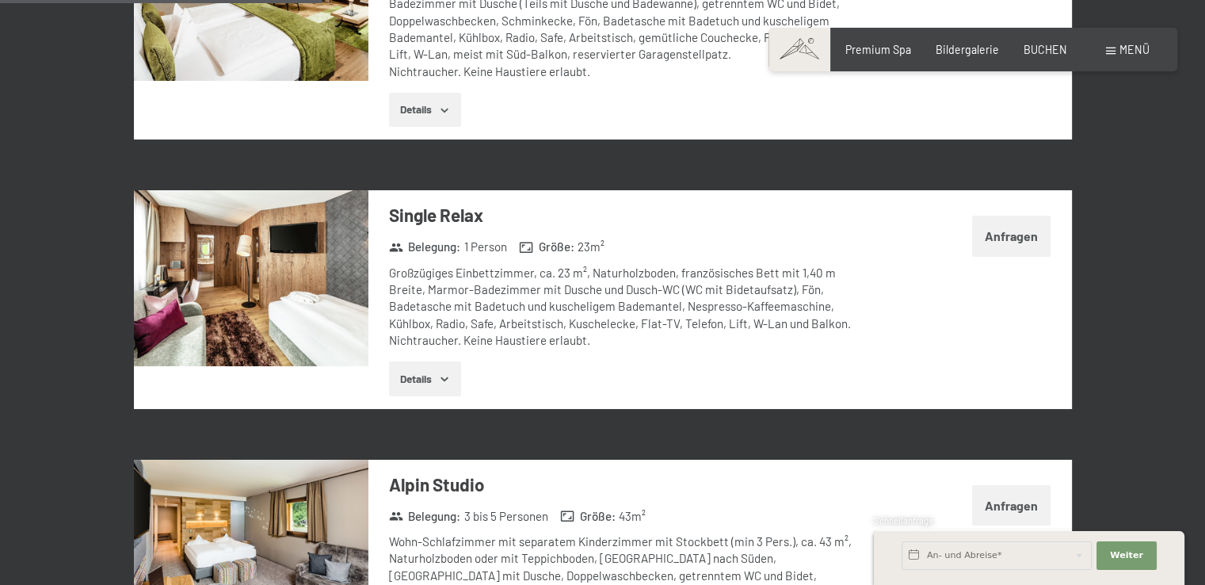
click at [230, 250] on img at bounding box center [251, 278] width 235 height 176
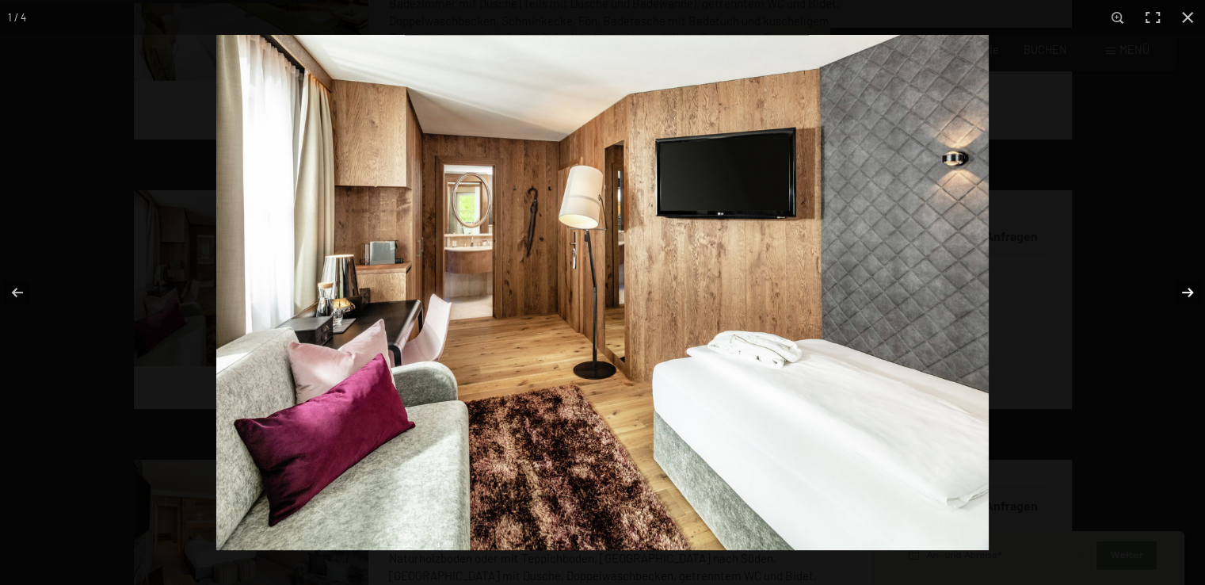
click at [1185, 294] on button "button" at bounding box center [1177, 292] width 55 height 79
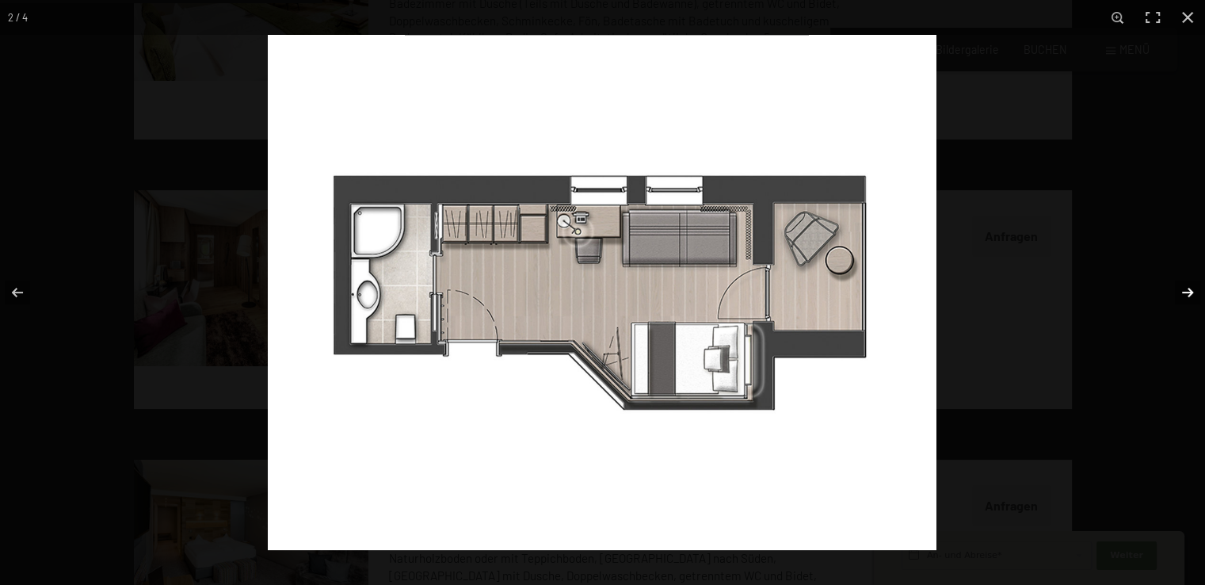
click at [1185, 294] on button "button" at bounding box center [1177, 292] width 55 height 79
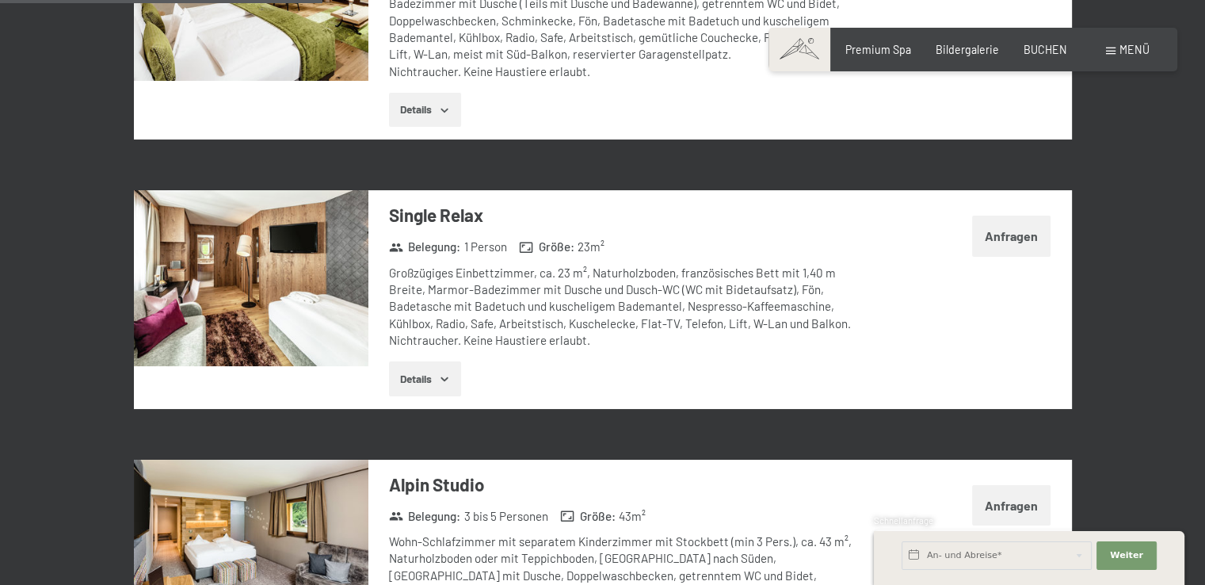
click at [0, 0] on button "button" at bounding box center [0, 0] width 0 height 0
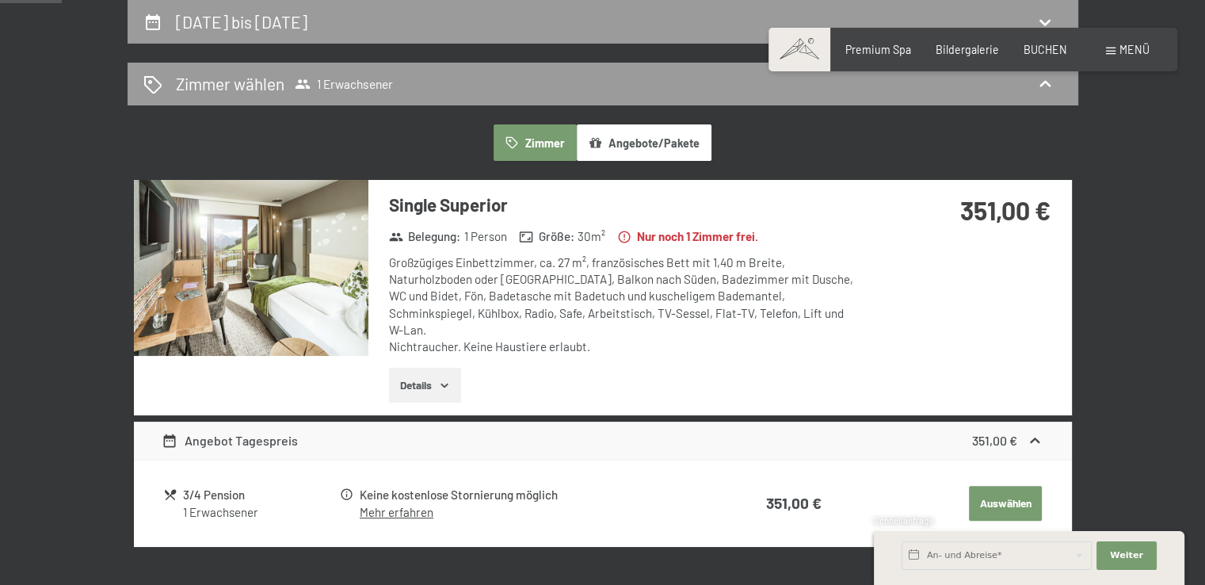
scroll to position [0, 0]
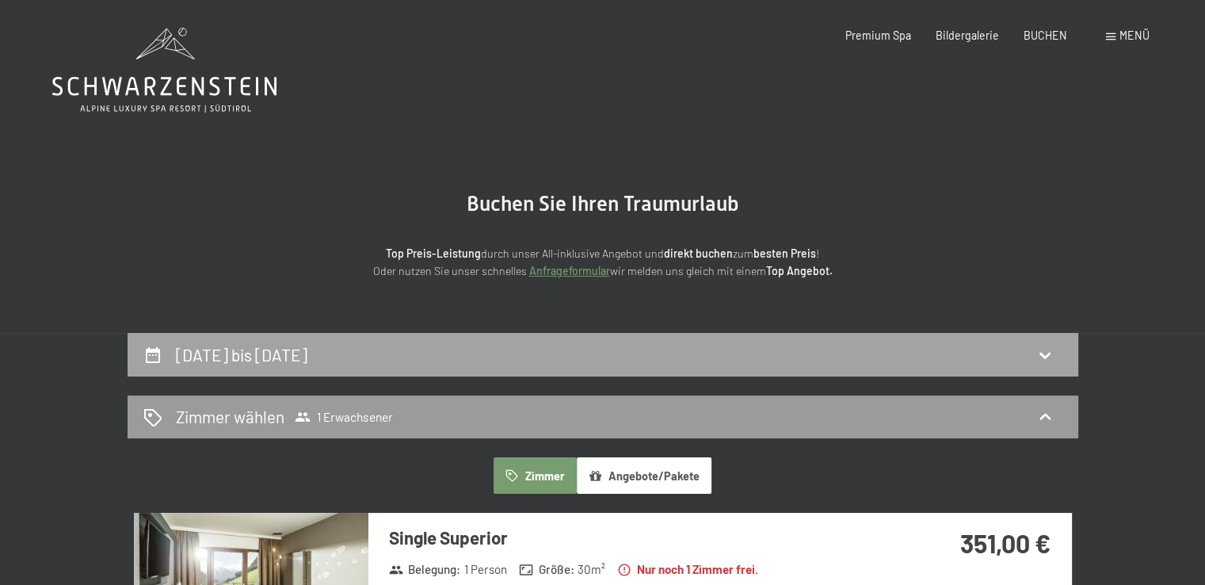
click at [453, 353] on div "[DATE] bis [DATE]" at bounding box center [602, 354] width 919 height 23
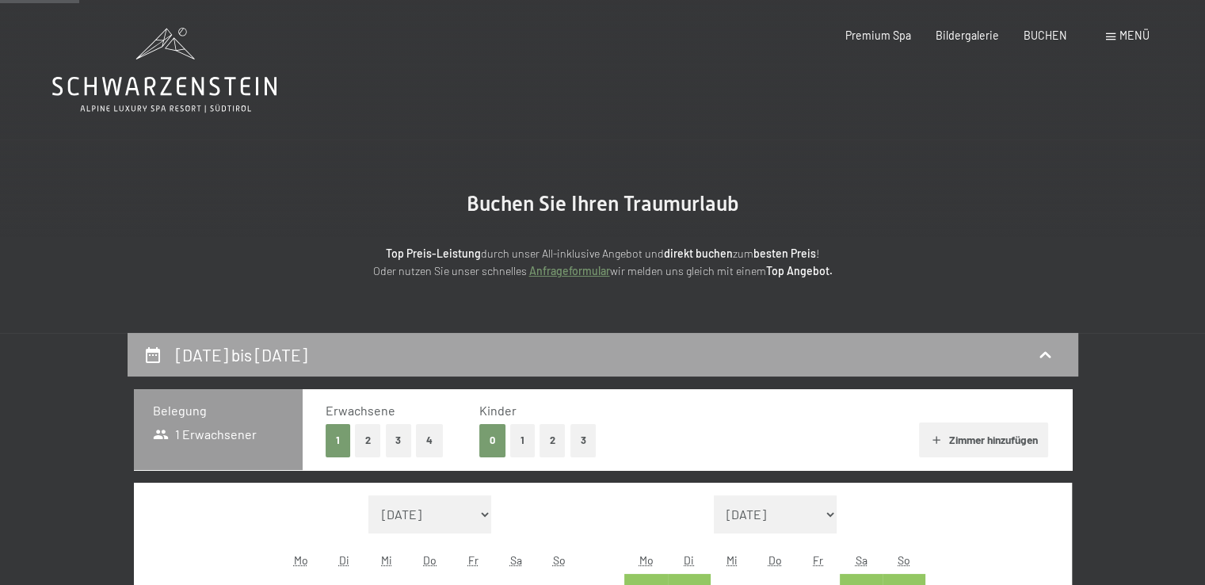
scroll to position [333, 0]
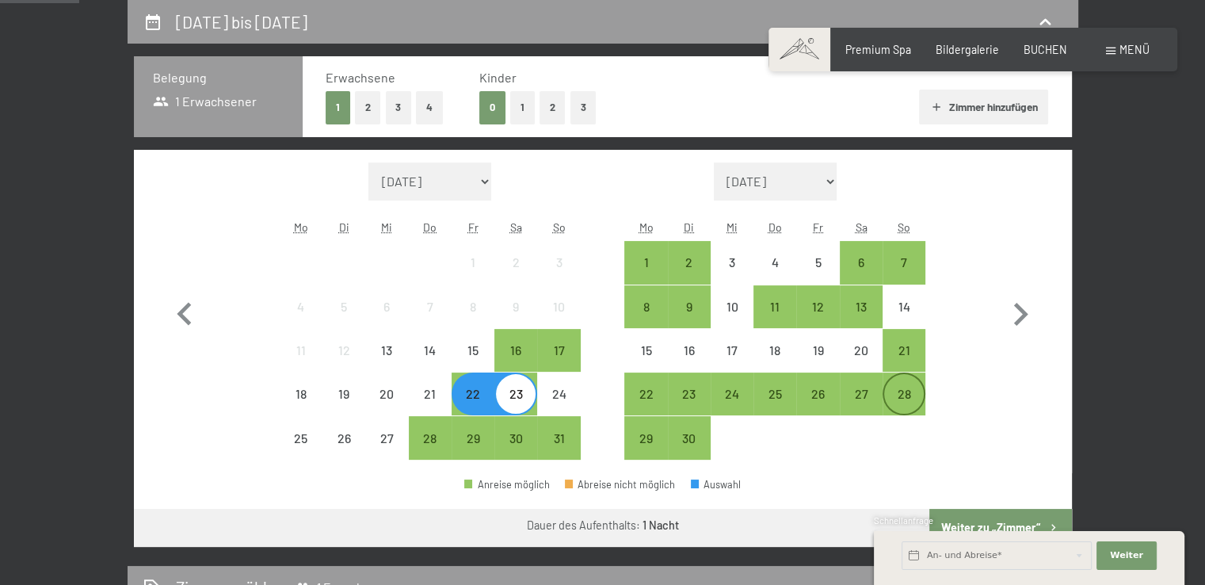
click at [888, 397] on div "28" at bounding box center [904, 407] width 40 height 40
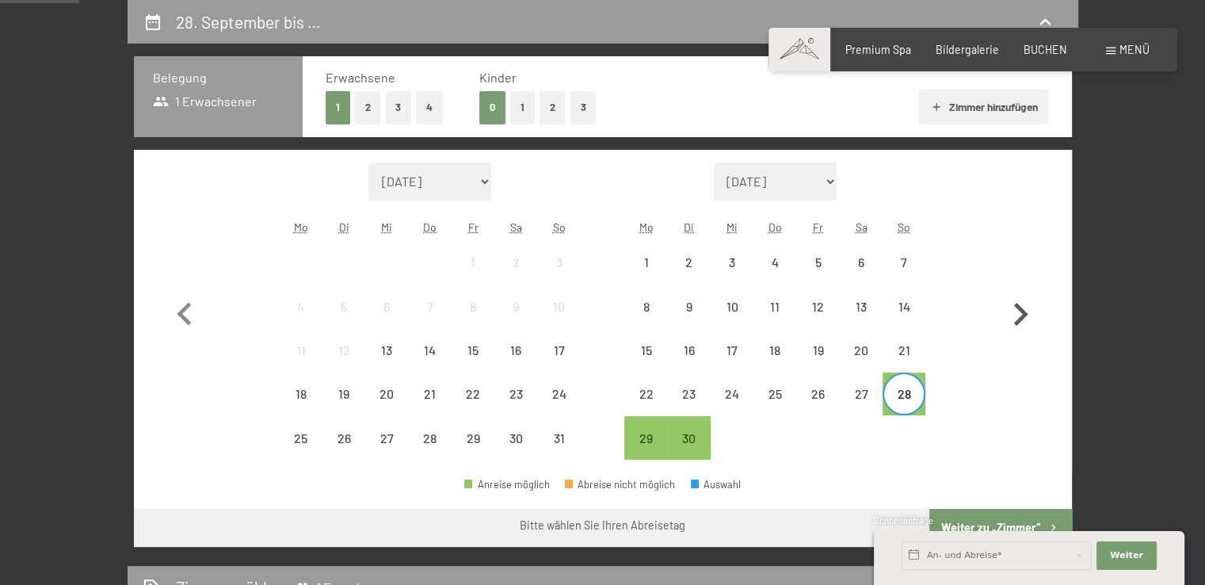
click at [1022, 311] on icon "button" at bounding box center [1021, 314] width 14 height 23
select select "[DATE]"
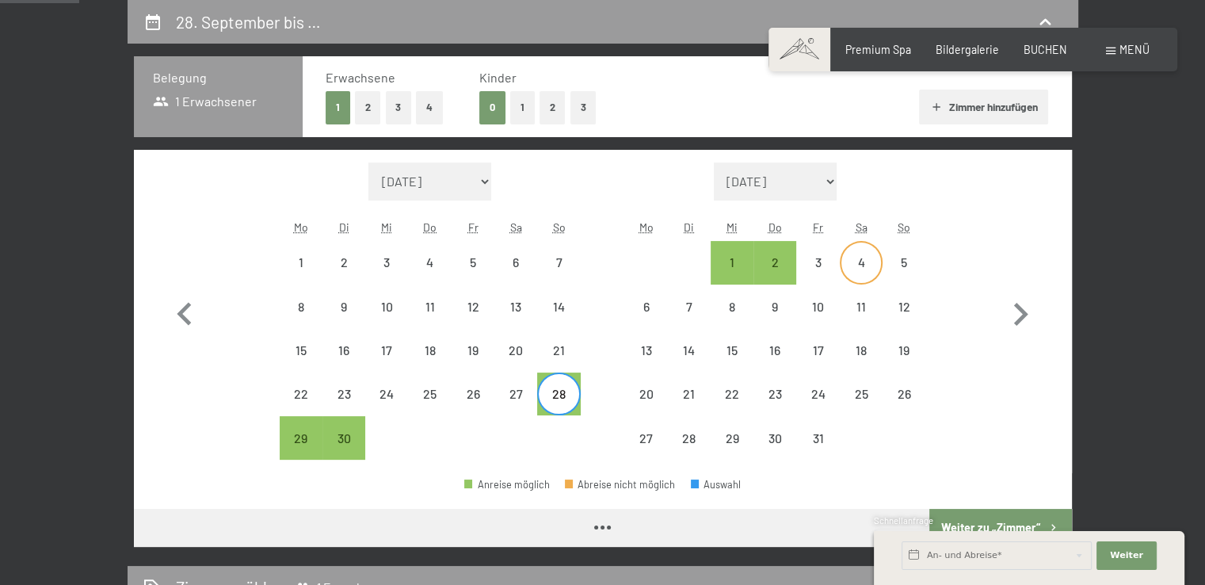
select select "[DATE]"
click at [856, 269] on div "4" at bounding box center [862, 276] width 40 height 40
select select "[DATE]"
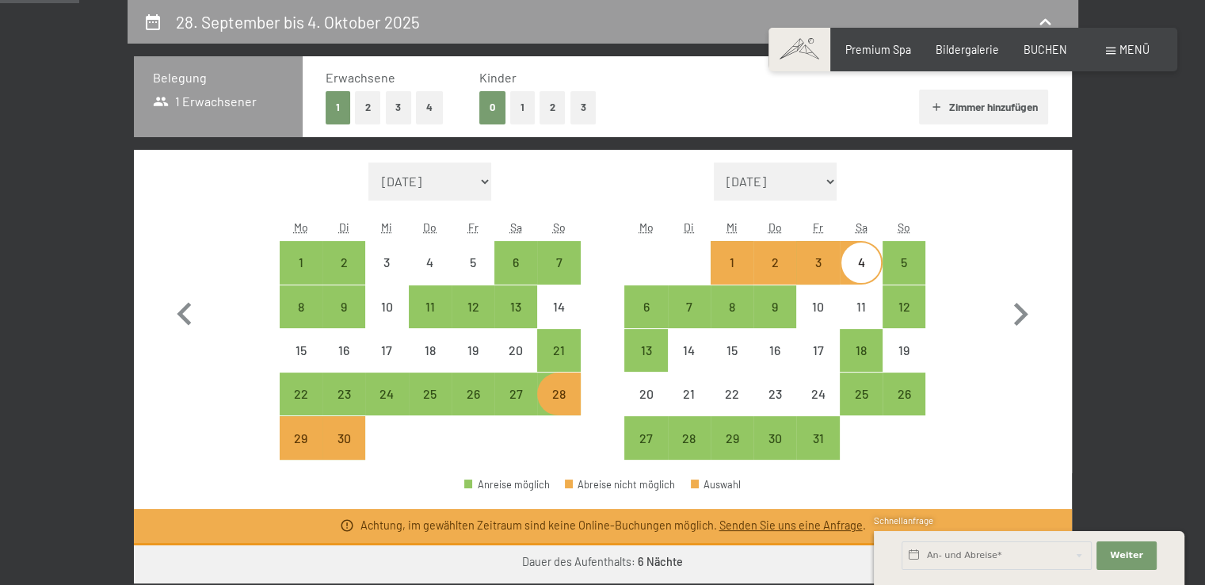
click at [362, 112] on button "2" at bounding box center [368, 107] width 26 height 32
select select "[DATE]"
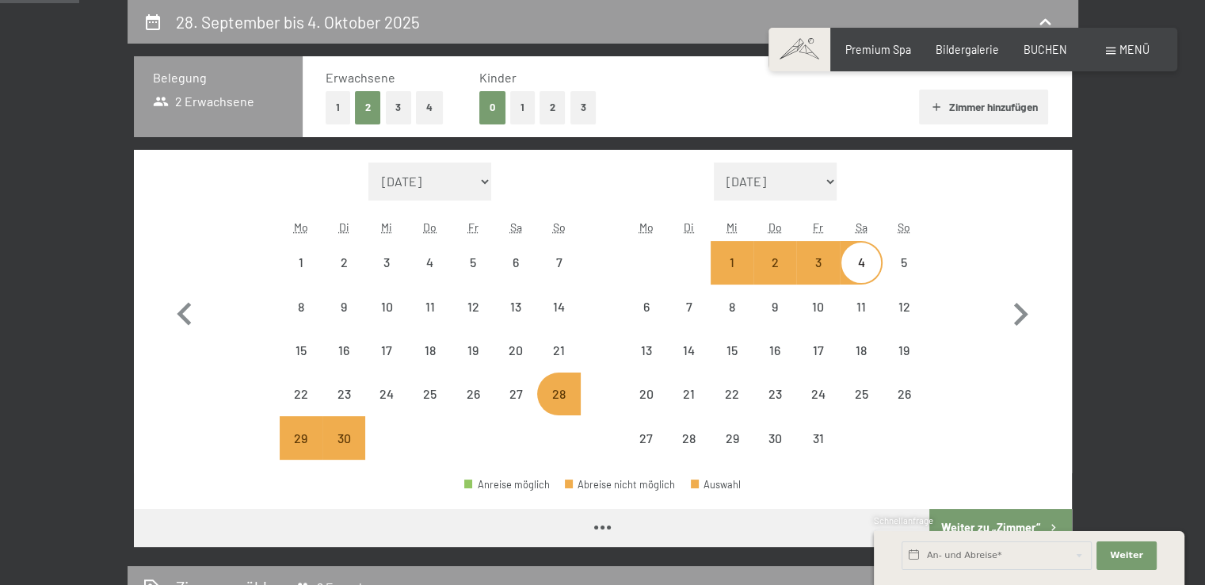
click at [553, 117] on button "2" at bounding box center [553, 107] width 26 height 32
select select "[DATE]"
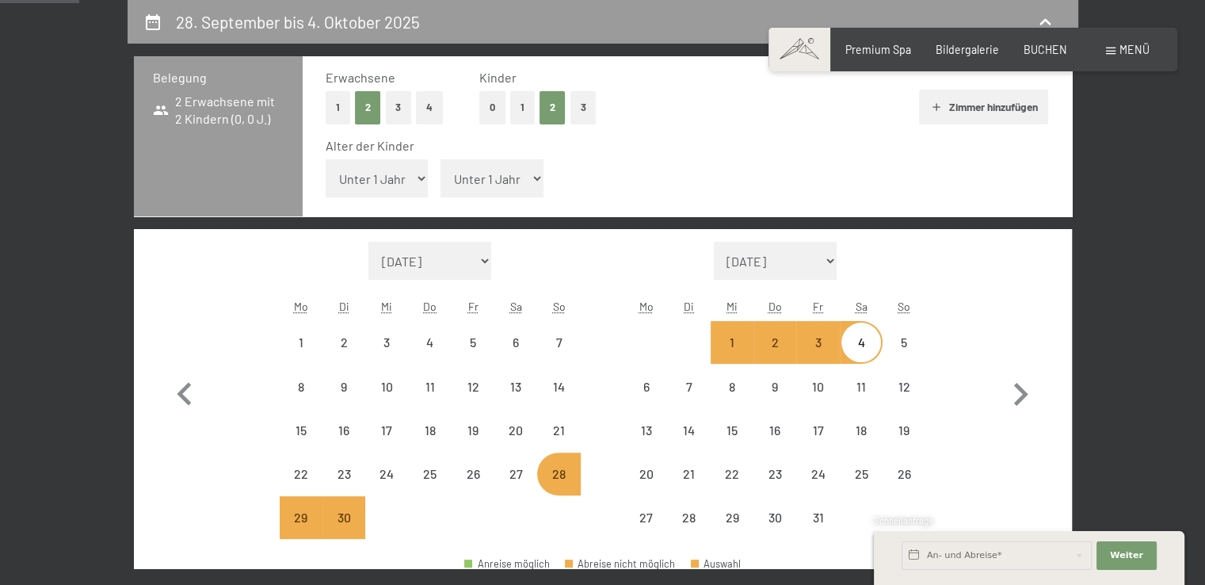
select select "[DATE]"
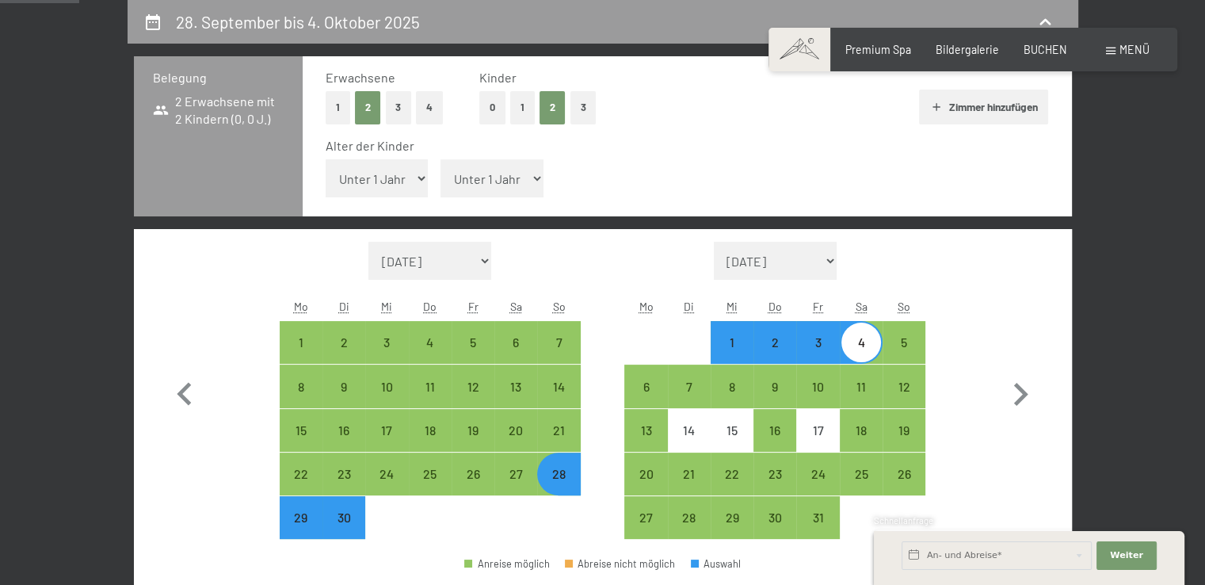
select select "[DATE]"
click at [400, 182] on select "Unter 1 Jahr 1 Jahr 2 Jahre 3 Jahre 4 Jahre 5 Jahre 6 Jahre 7 Jahre 8 Jahre 9 J…" at bounding box center [377, 178] width 103 height 38
select select "4"
click at [326, 159] on select "Unter 1 Jahr 1 Jahr 2 Jahre 3 Jahre 4 Jahre 5 Jahre 6 Jahre 7 Jahre 8 Jahre 9 J…" at bounding box center [377, 178] width 103 height 38
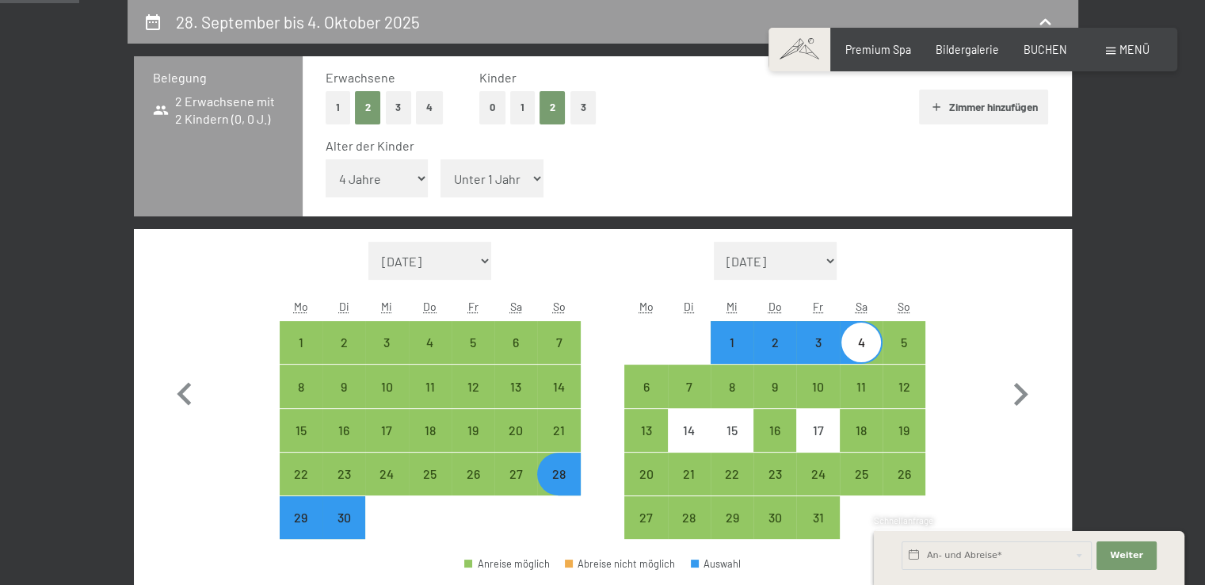
select select "[DATE]"
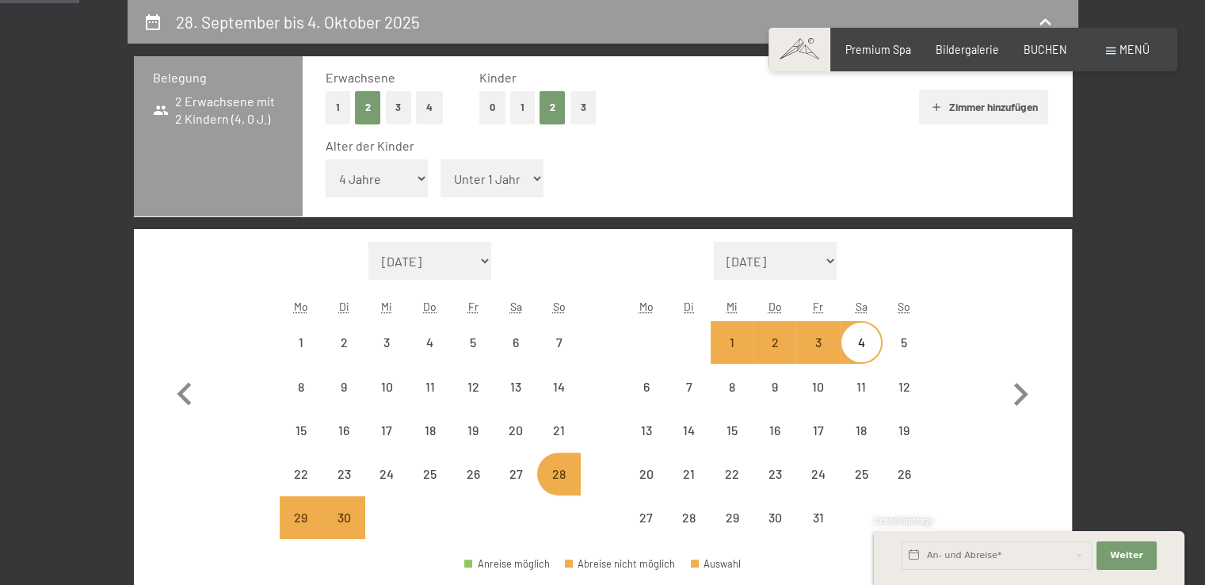
click at [474, 188] on select "Unter 1 Jahr 1 Jahr 2 Jahre 3 Jahre 4 Jahre 5 Jahre 6 Jahre 7 Jahre 8 Jahre 9 J…" at bounding box center [492, 178] width 103 height 38
select select "[DATE]"
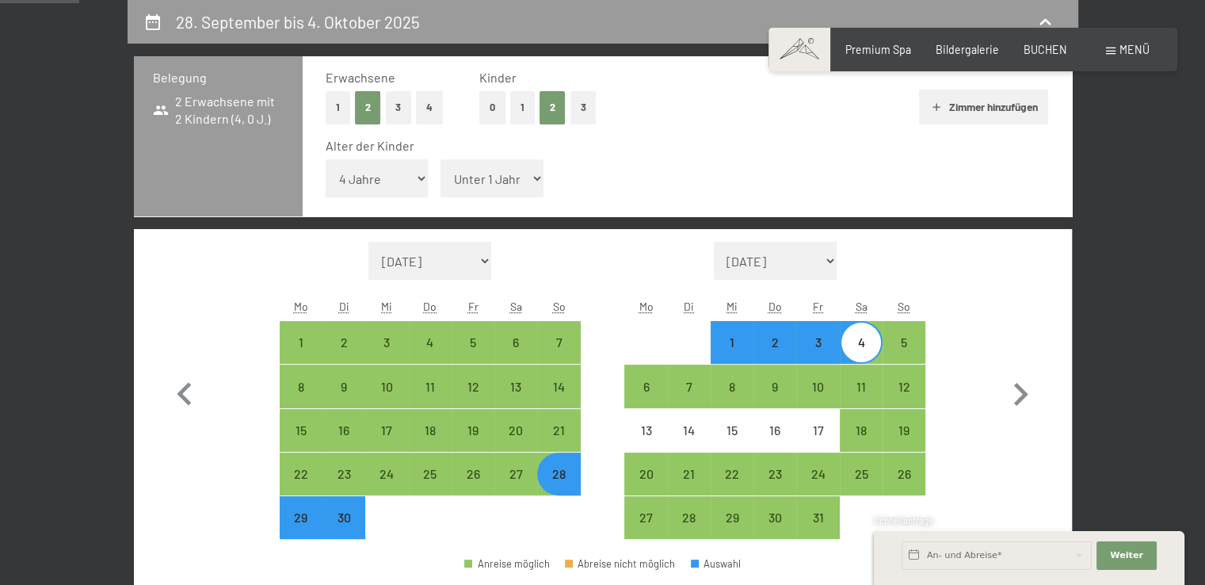
select select "4"
click at [441, 159] on select "Unter 1 Jahr 1 Jahr 2 Jahre 3 Jahre 4 Jahre 5 Jahre 6 Jahre 7 Jahre 8 Jahre 9 J…" at bounding box center [492, 178] width 103 height 38
select select "[DATE]"
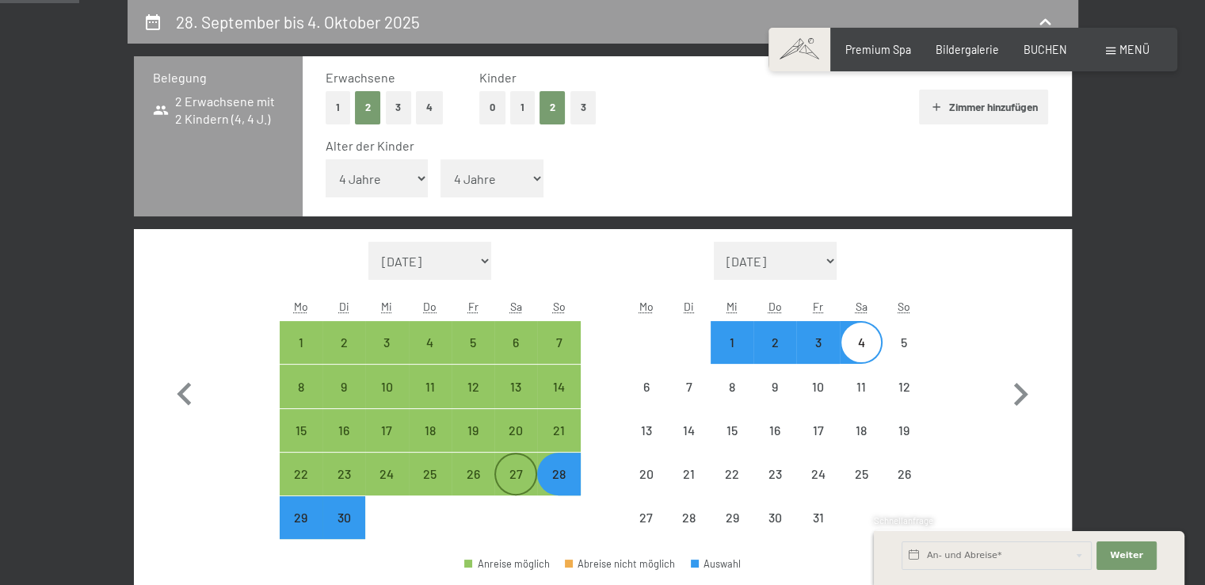
select select "[DATE]"
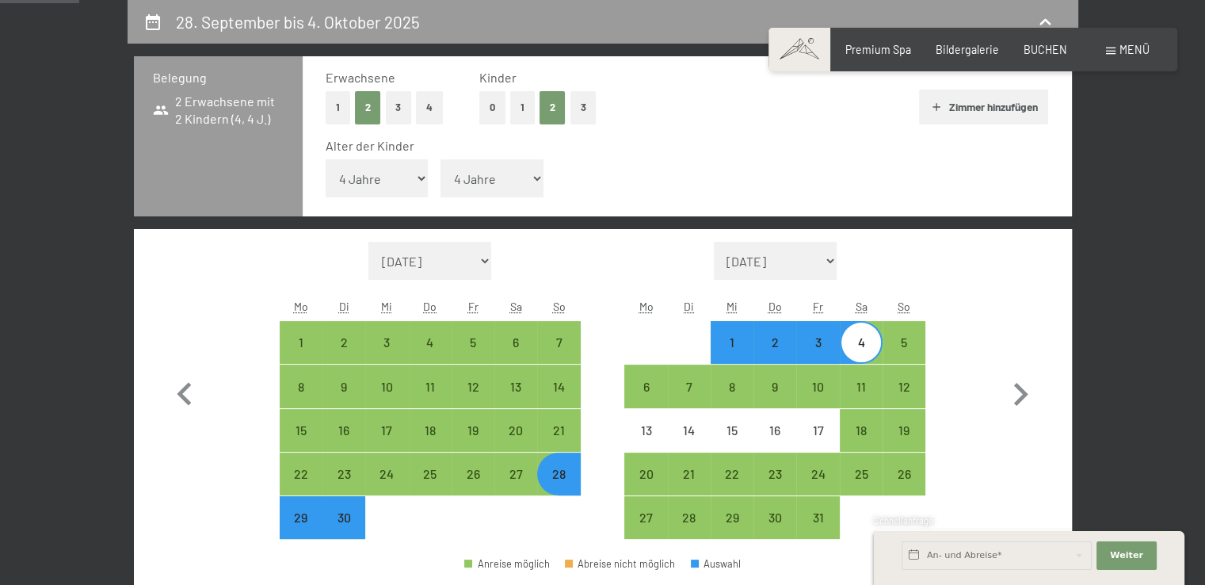
click at [552, 470] on div "28" at bounding box center [559, 488] width 40 height 40
select select "[DATE]"
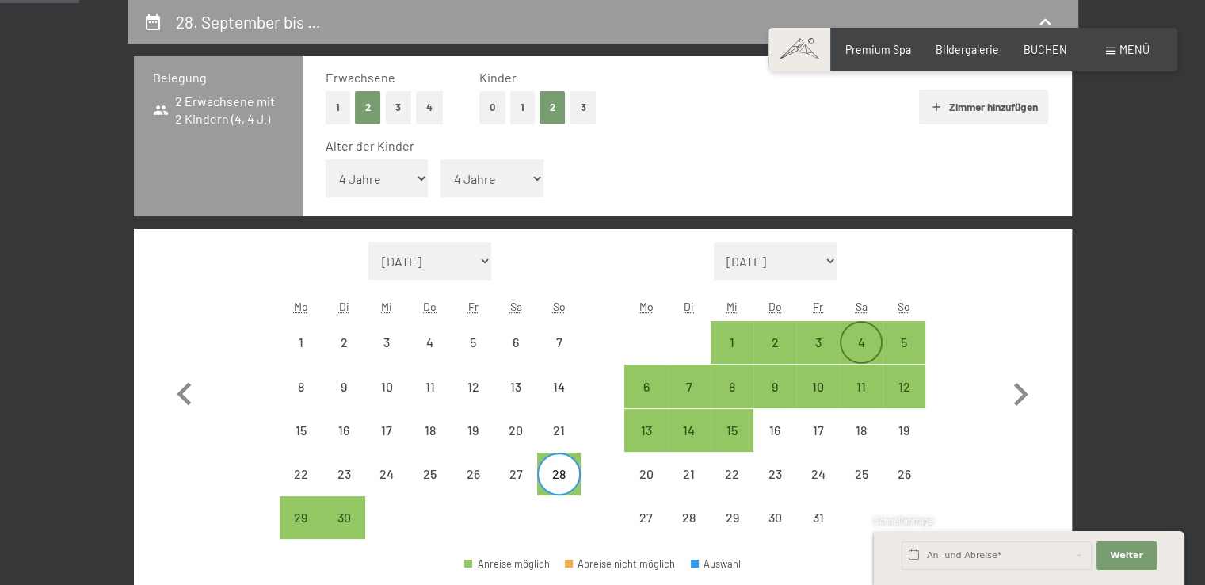
click at [865, 343] on div "4" at bounding box center [862, 356] width 40 height 40
select select "[DATE]"
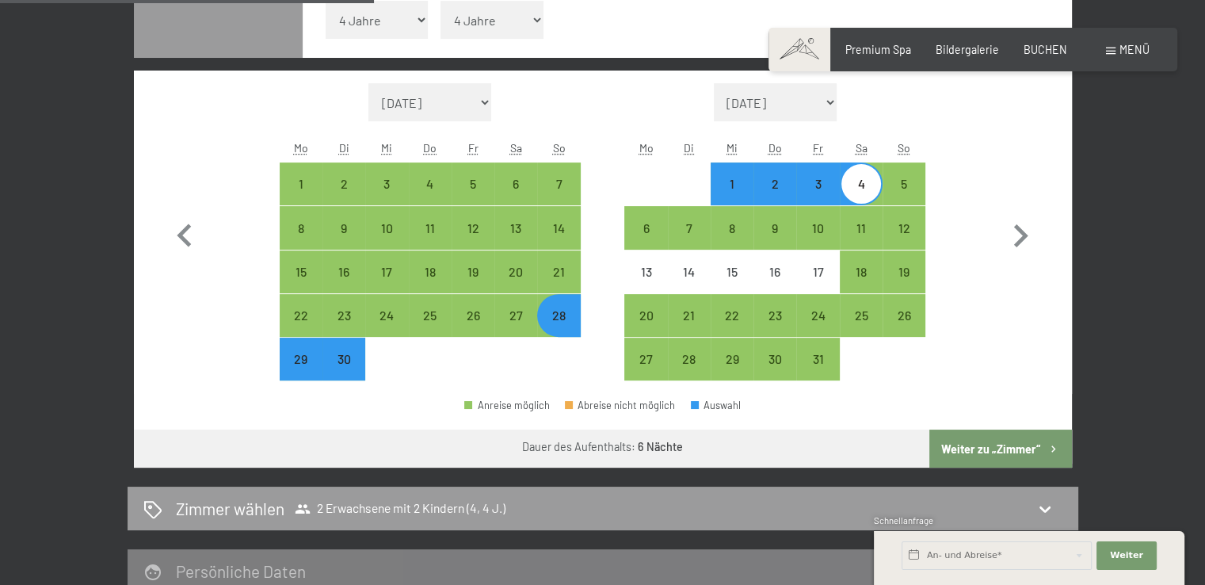
click at [1000, 453] on button "Weiter zu „Zimmer“" at bounding box center [1000, 448] width 142 height 38
select select "[DATE]"
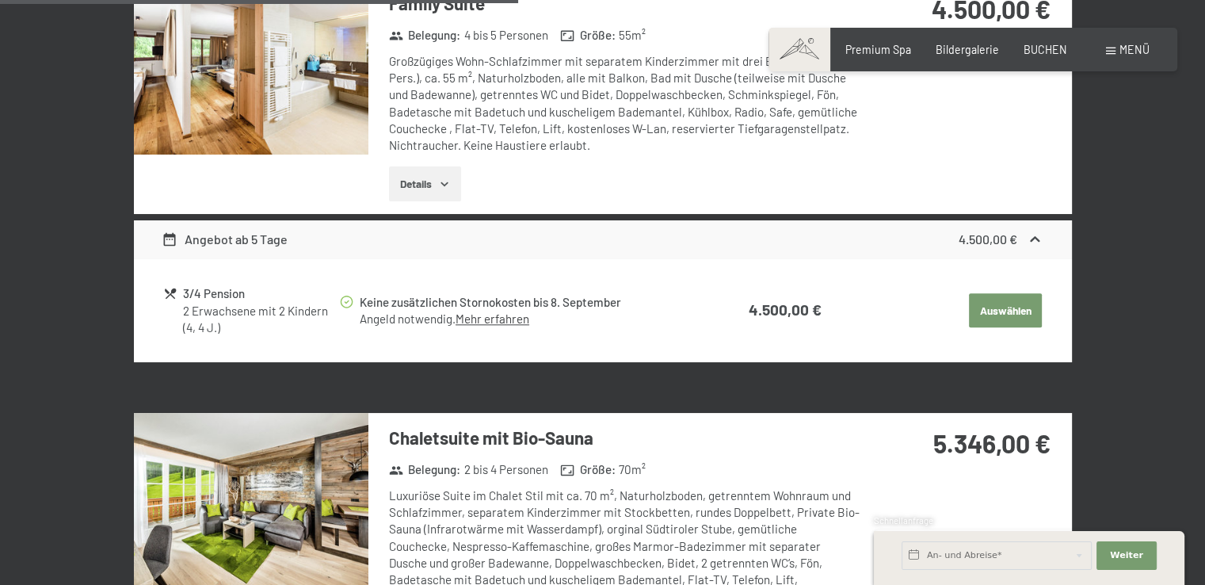
scroll to position [1838, 0]
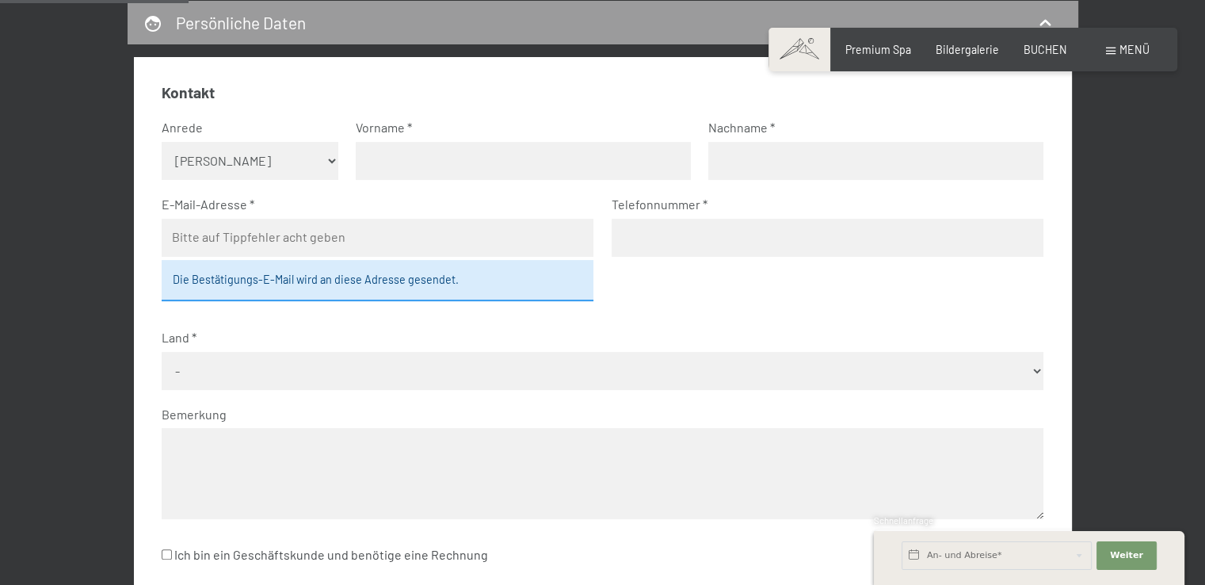
scroll to position [254, 0]
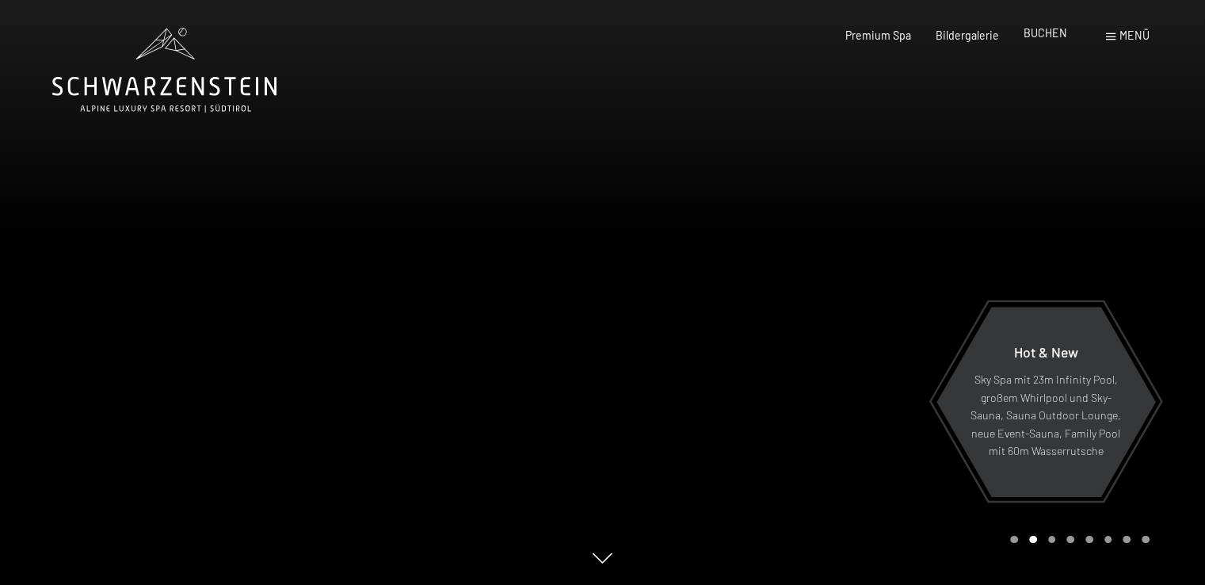
click at [1052, 36] on span "BUCHEN" at bounding box center [1046, 32] width 44 height 13
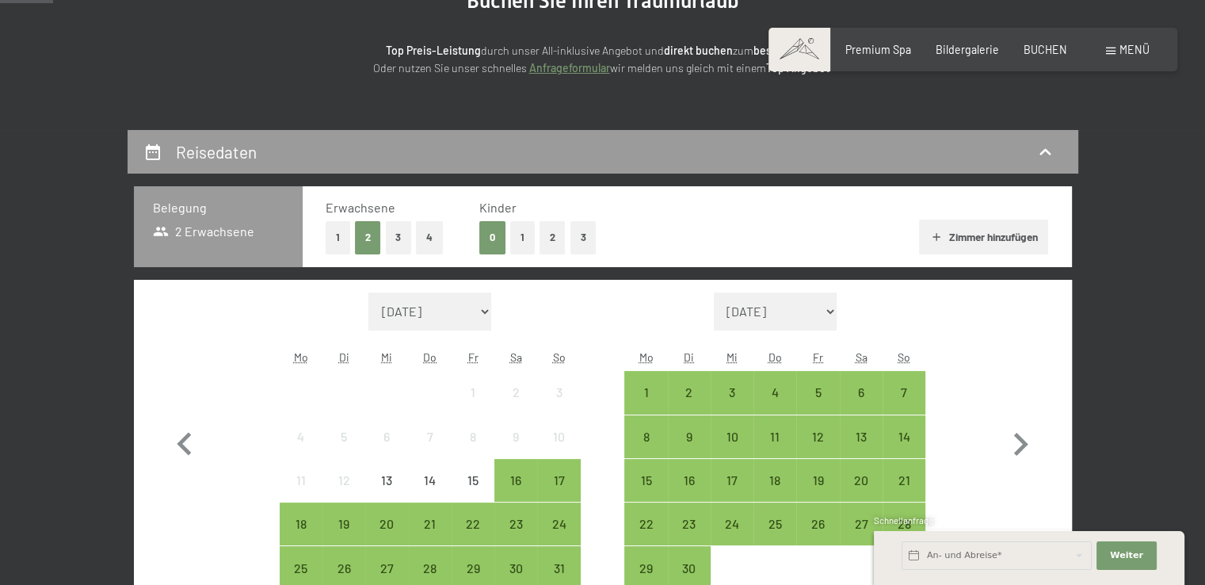
scroll to position [238, 0]
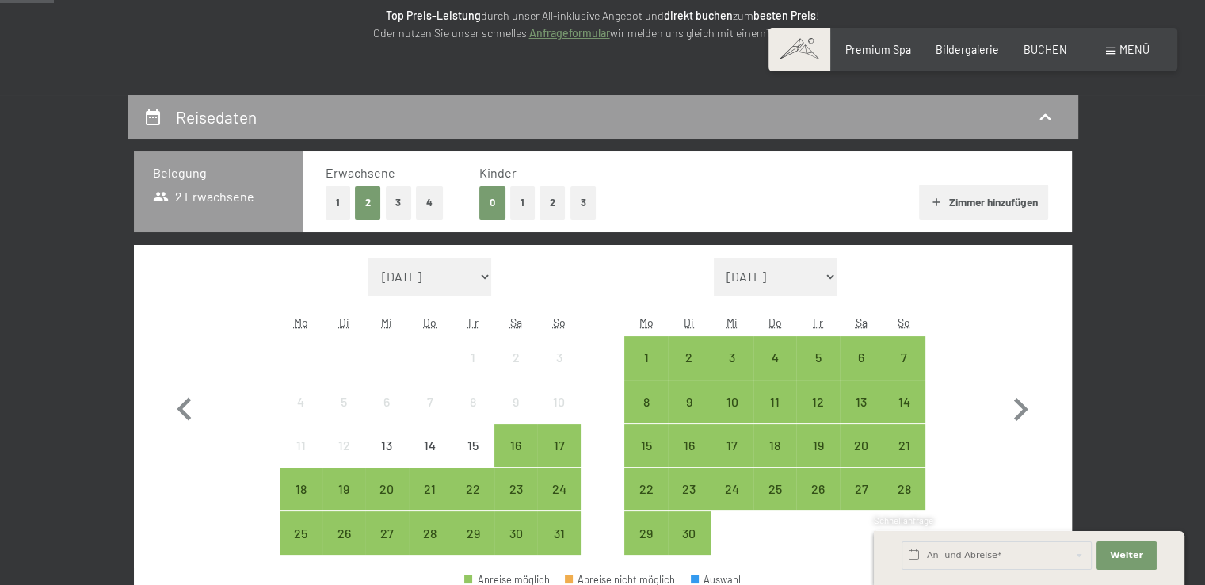
click at [557, 213] on button "2" at bounding box center [553, 202] width 26 height 32
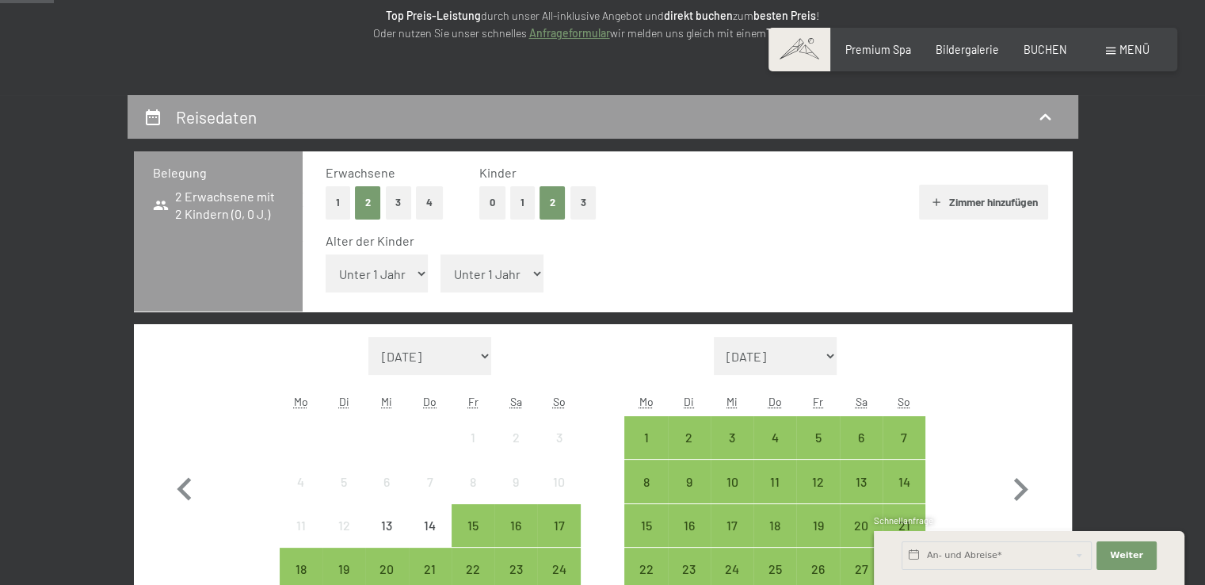
click at [422, 270] on select "Unter 1 Jahr 1 Jahr 2 Jahre 3 Jahre 4 Jahre 5 Jahre 6 Jahre 7 Jahre 8 Jahre 9 J…" at bounding box center [377, 273] width 103 height 38
select select "4"
click at [326, 254] on select "Unter 1 Jahr 1 Jahr 2 Jahre 3 Jahre 4 Jahre 5 Jahre 6 Jahre 7 Jahre 8 Jahre 9 J…" at bounding box center [377, 273] width 103 height 38
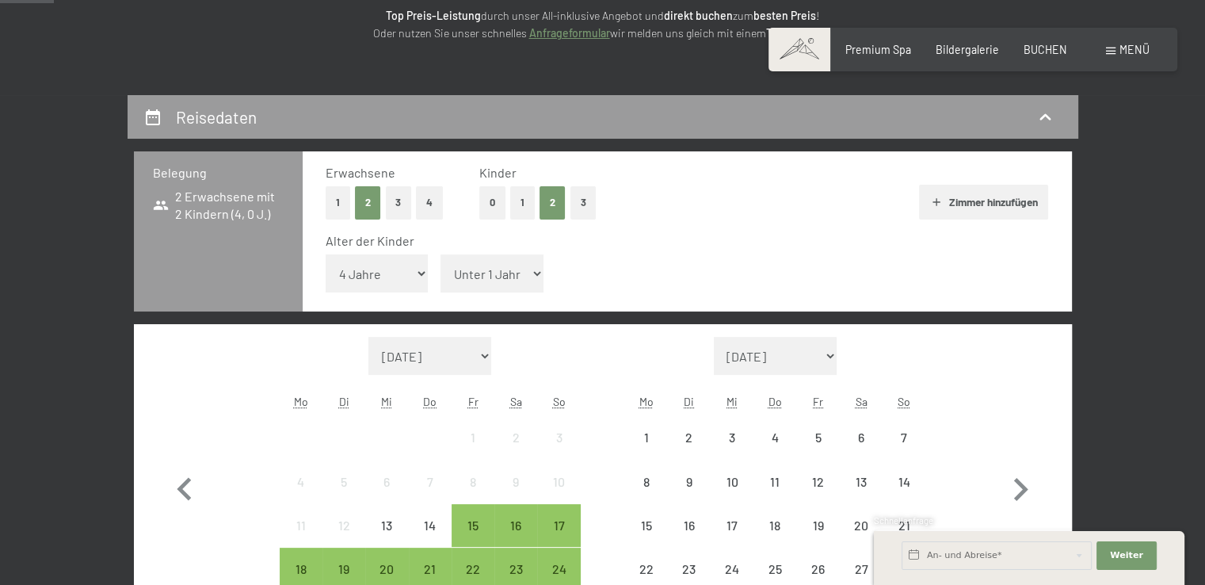
click at [505, 270] on select "Unter 1 Jahr 1 Jahr 2 Jahre 3 Jahre 4 Jahre 5 Jahre 6 Jahre 7 Jahre 8 Jahre 9 J…" at bounding box center [492, 273] width 103 height 38
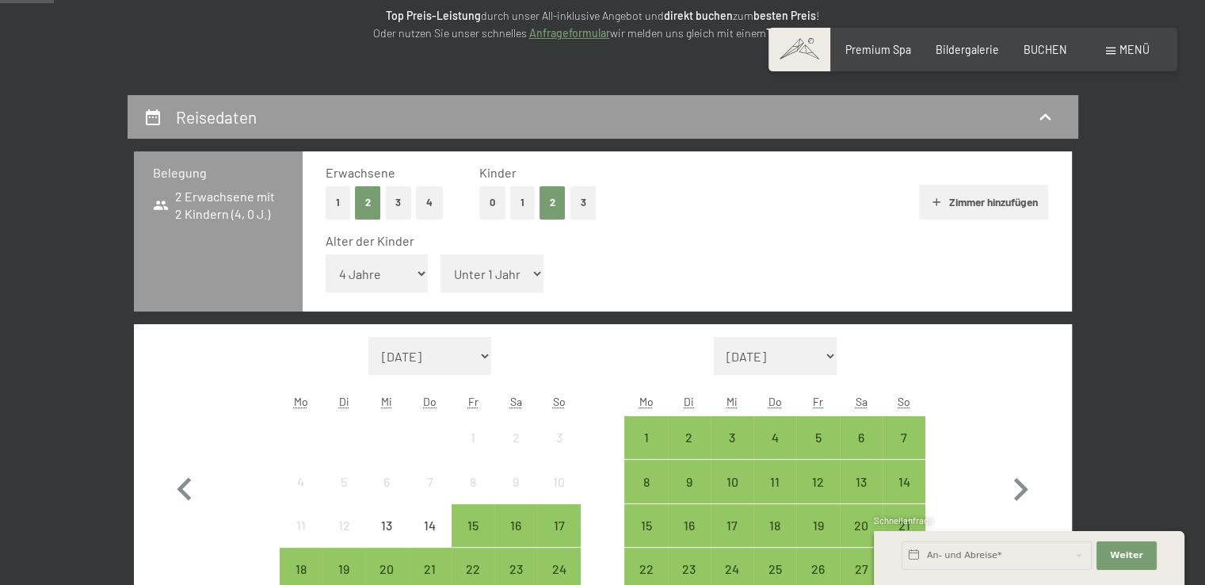
select select "4"
click at [441, 254] on select "Unter 1 Jahr 1 Jahr 2 Jahre 3 Jahre 4 Jahre 5 Jahre 6 Jahre 7 Jahre 8 Jahre 9 J…" at bounding box center [492, 273] width 103 height 38
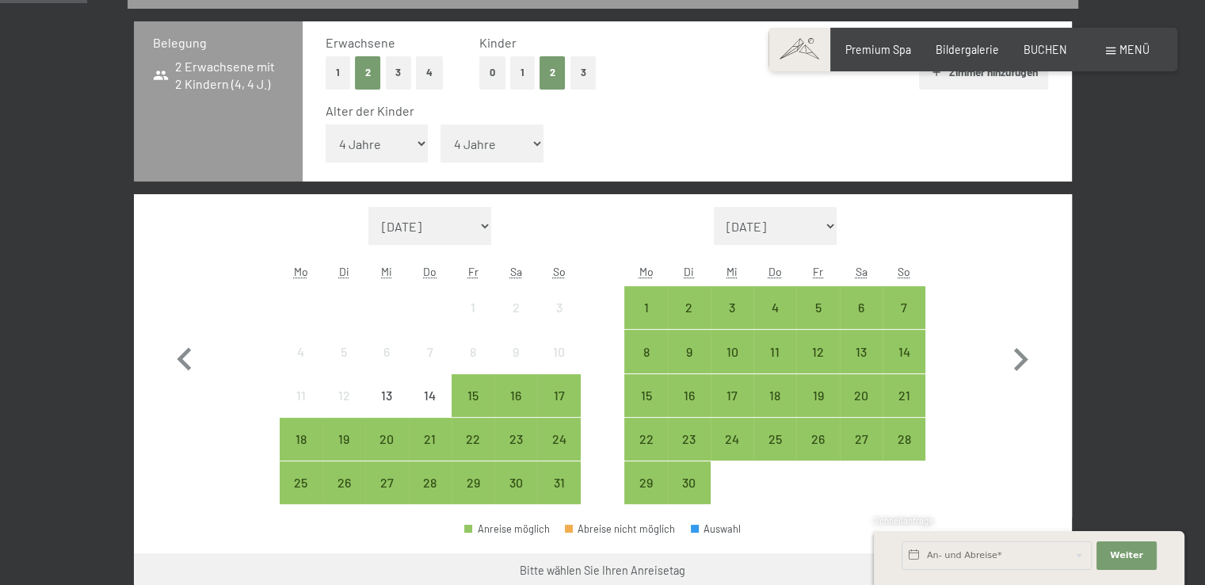
scroll to position [396, 0]
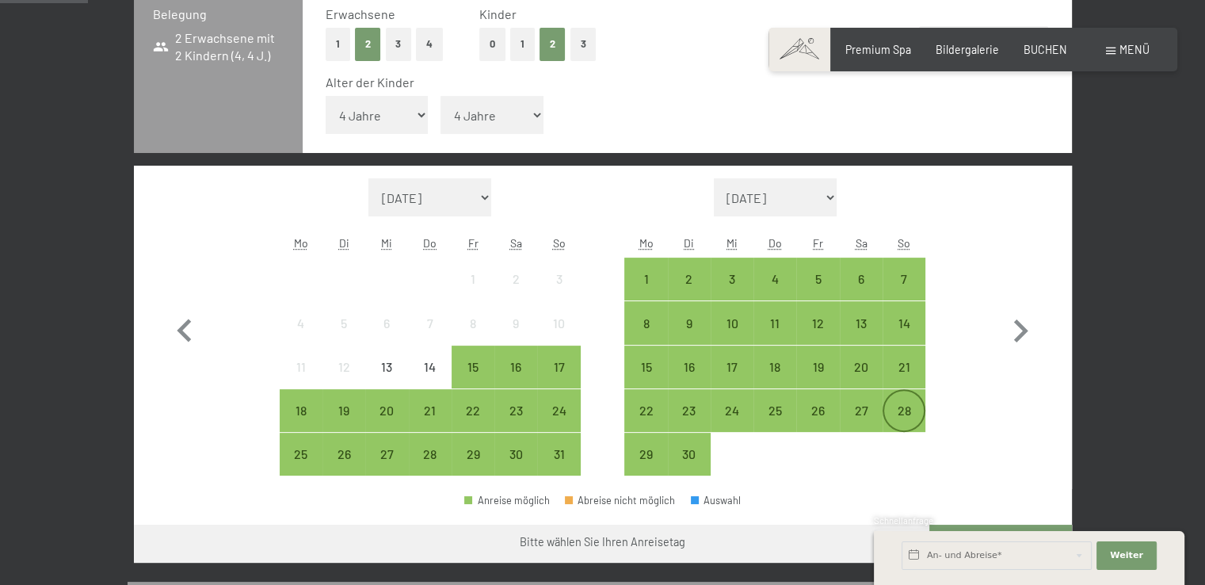
click at [901, 417] on div "28" at bounding box center [904, 424] width 40 height 40
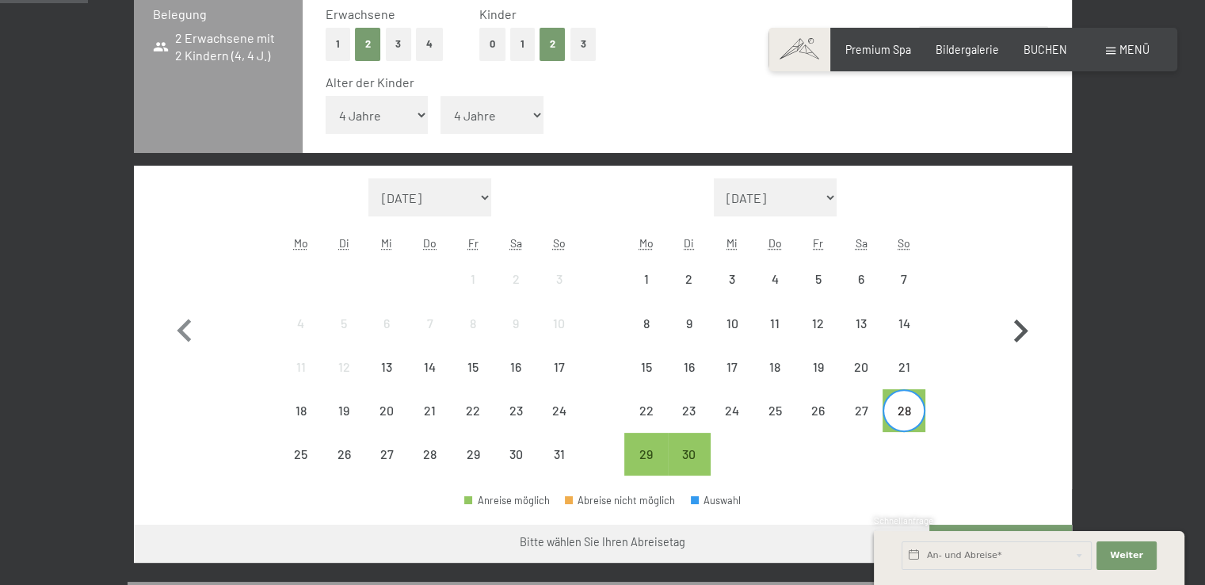
click at [1015, 334] on icon "button" at bounding box center [1021, 331] width 46 height 46
select select "[DATE]"
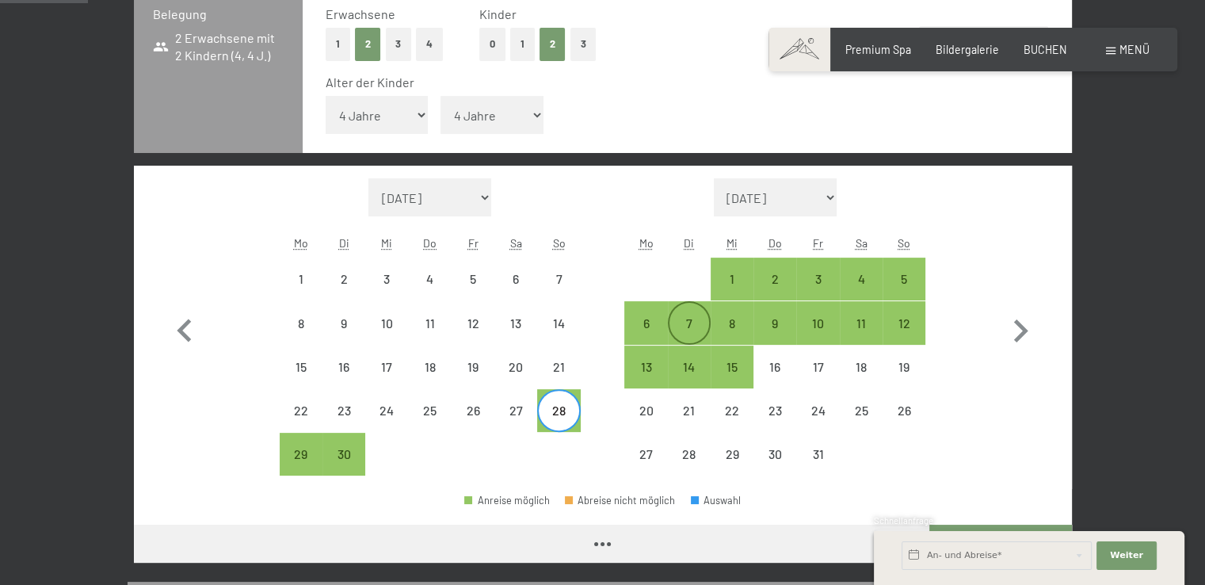
select select "[DATE]"
click at [649, 324] on div "6" at bounding box center [646, 337] width 40 height 40
select select "[DATE]"
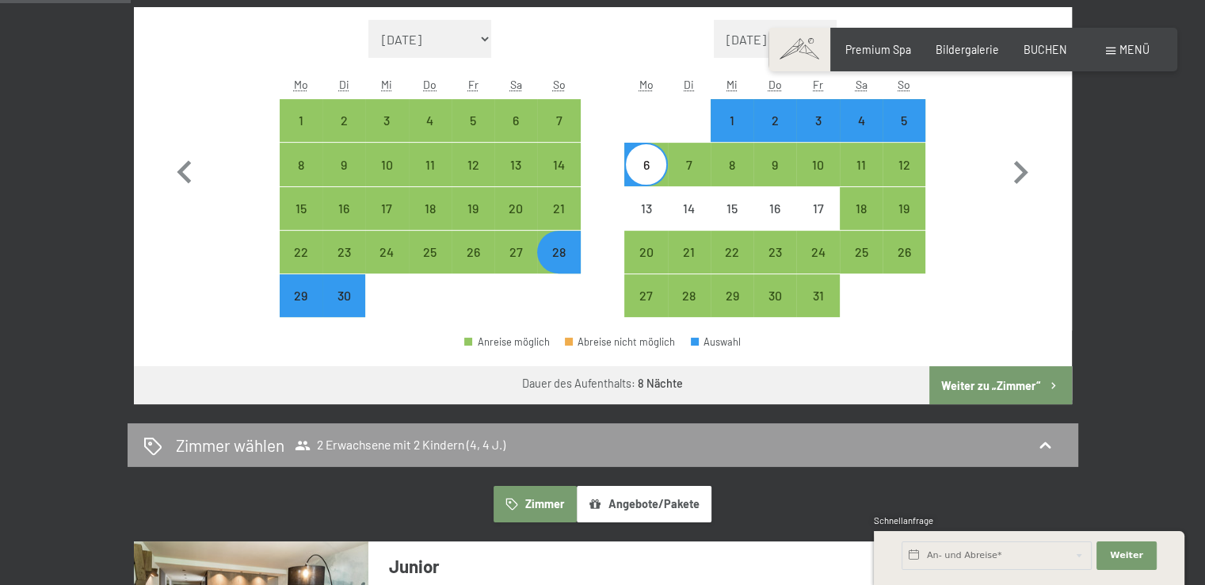
click at [983, 372] on button "Weiter zu „Zimmer“" at bounding box center [1000, 385] width 142 height 38
select select "[DATE]"
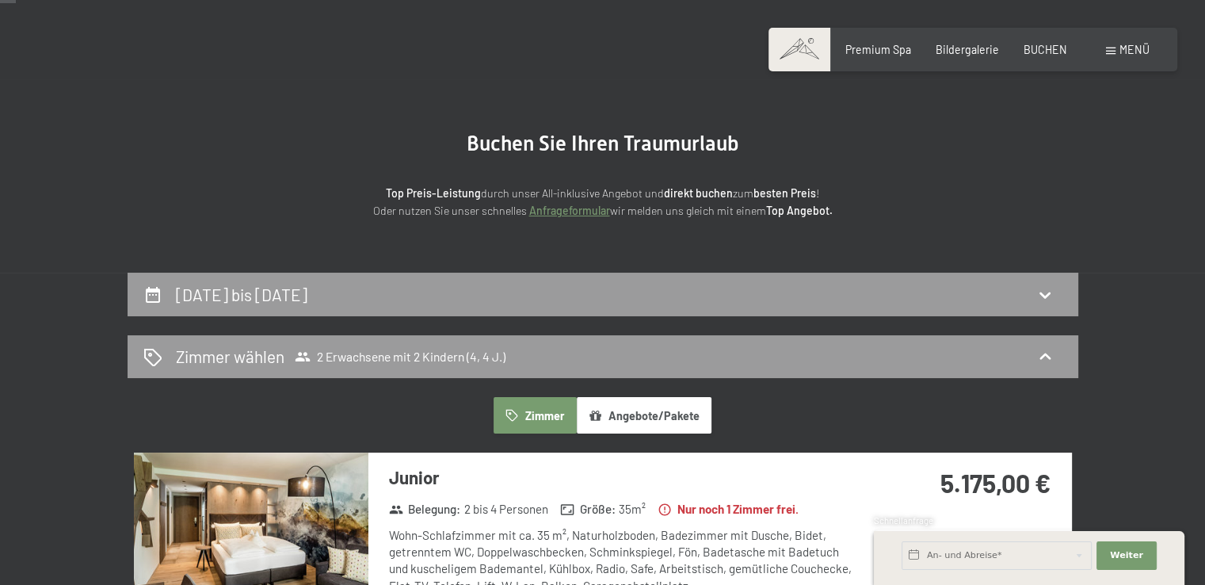
scroll to position [158, 0]
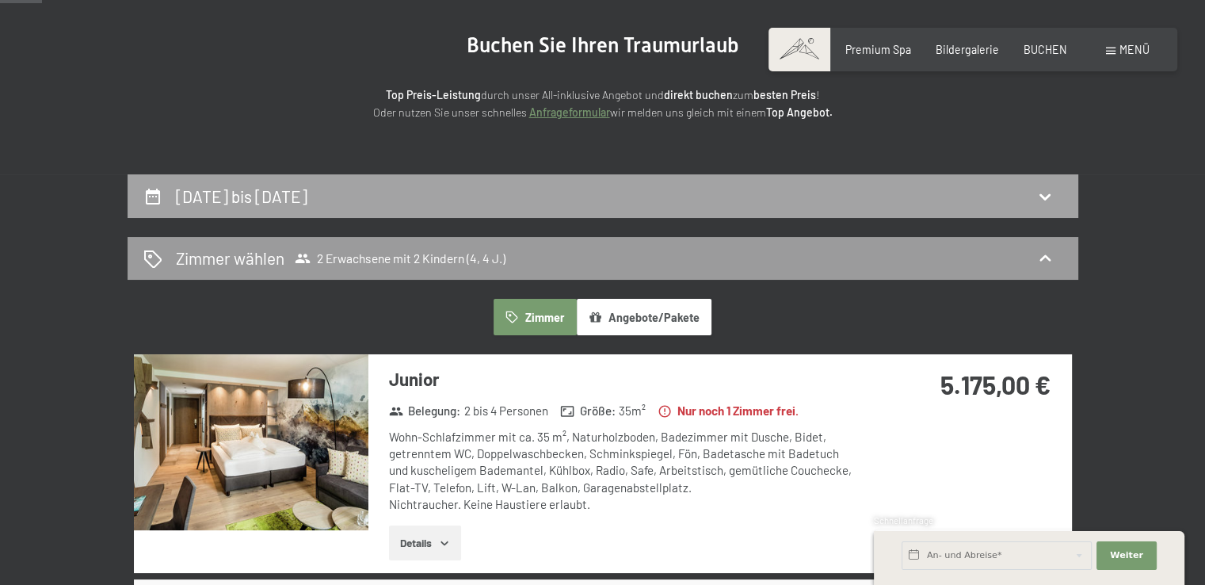
click at [500, 204] on div "28. September bis 6. Oktober 2025" at bounding box center [602, 196] width 919 height 23
select select "4"
select select "[DATE]"
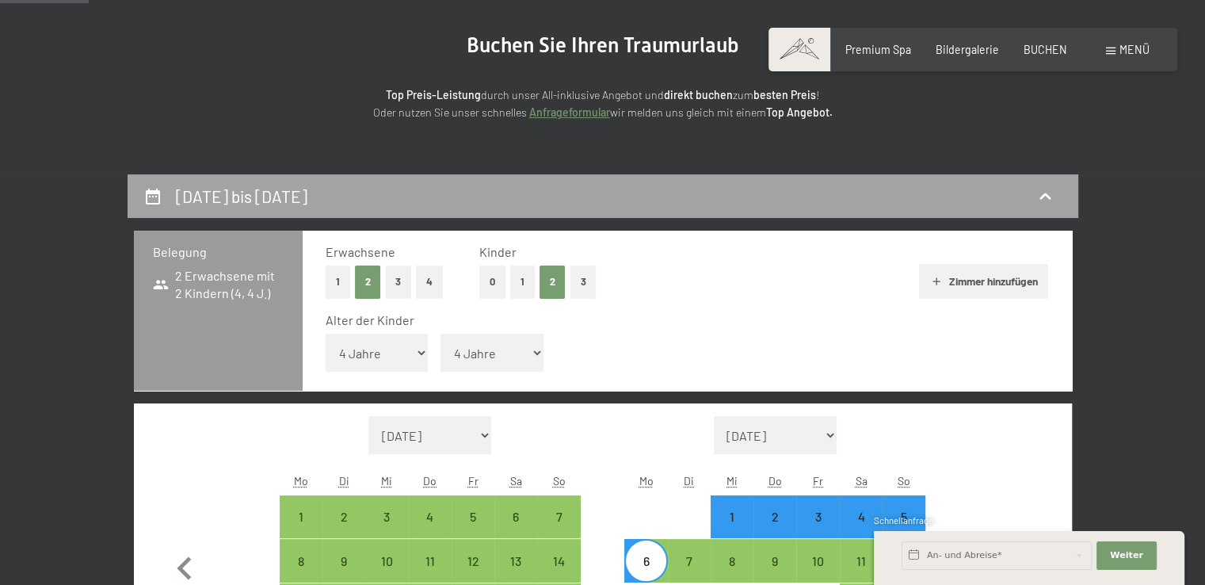
scroll to position [333, 0]
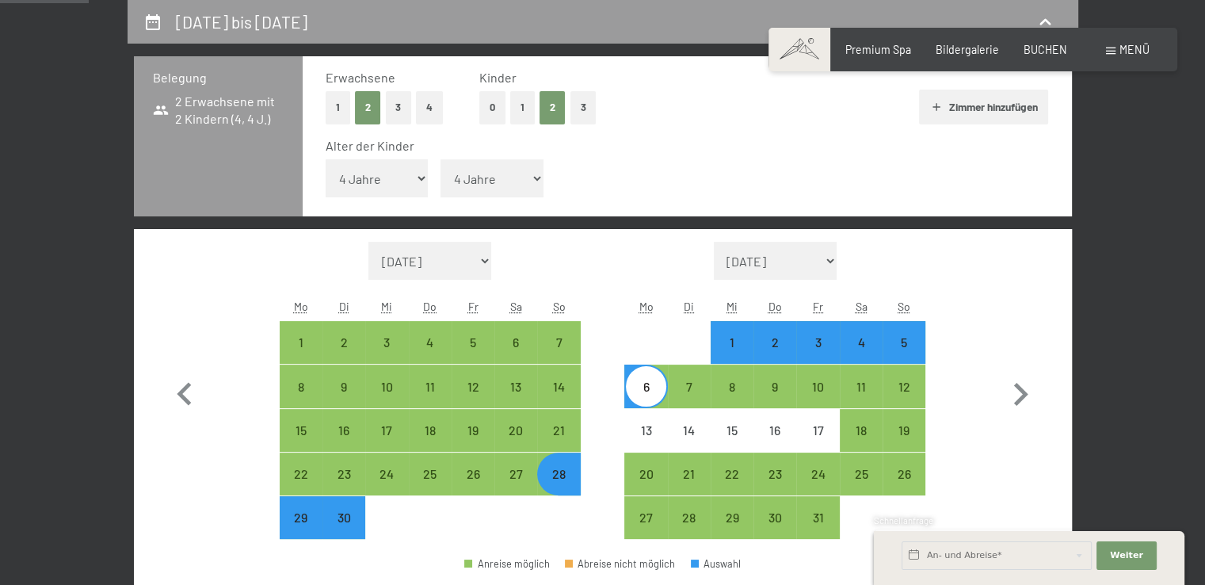
click at [556, 468] on div "28" at bounding box center [559, 488] width 40 height 40
select select "[DATE]"
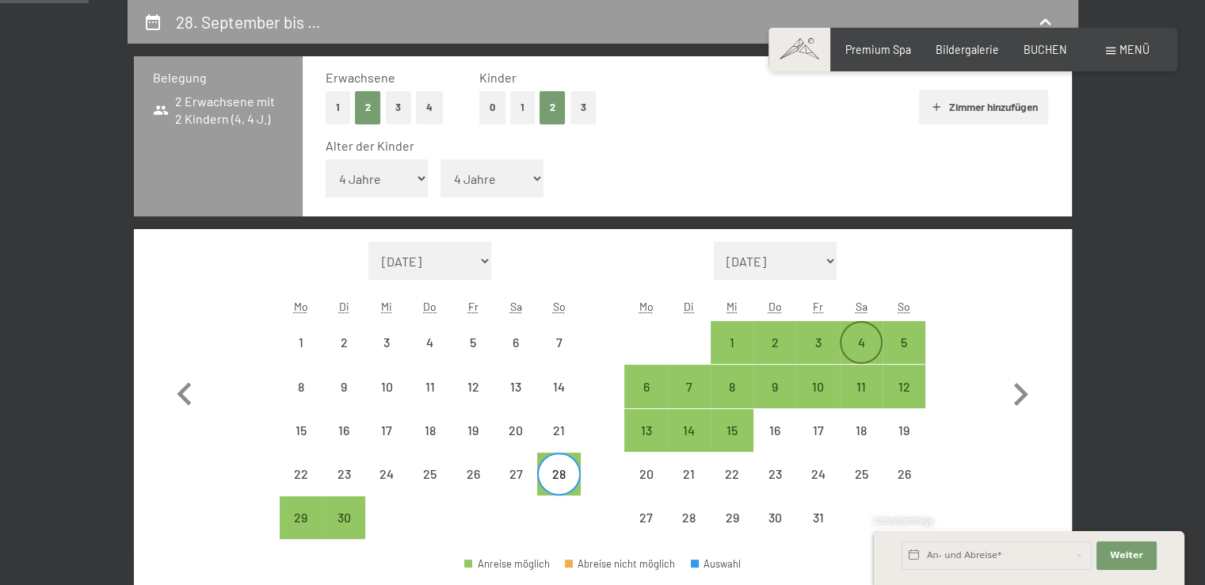
click at [843, 342] on div "4" at bounding box center [862, 356] width 40 height 40
select select "[DATE]"
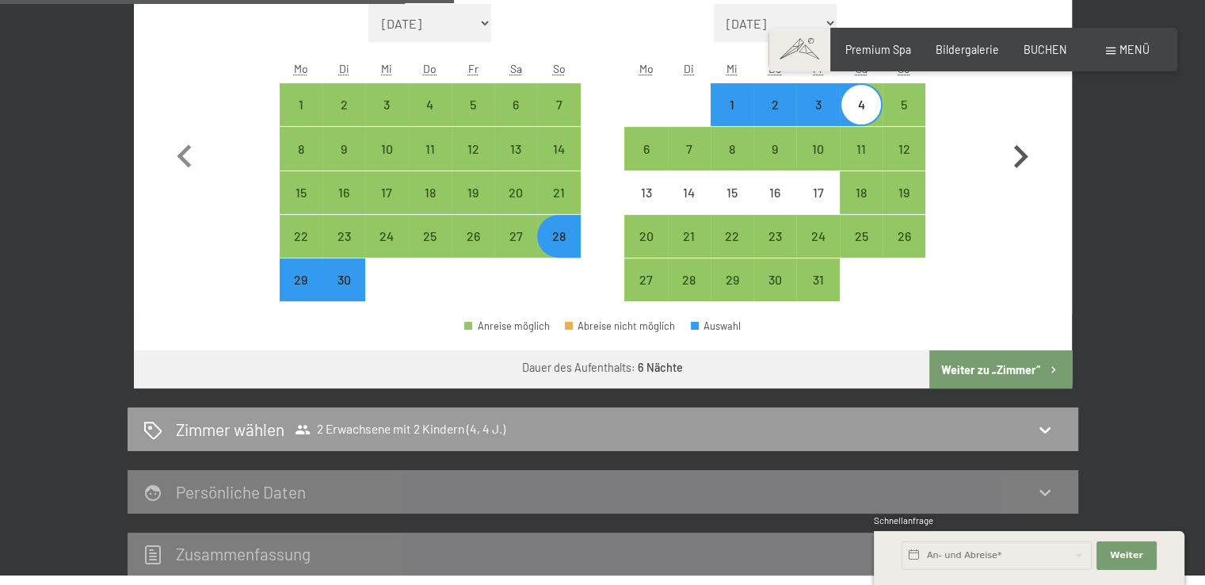
click at [1002, 378] on button "Weiter zu „Zimmer“" at bounding box center [1000, 369] width 142 height 38
select select "[DATE]"
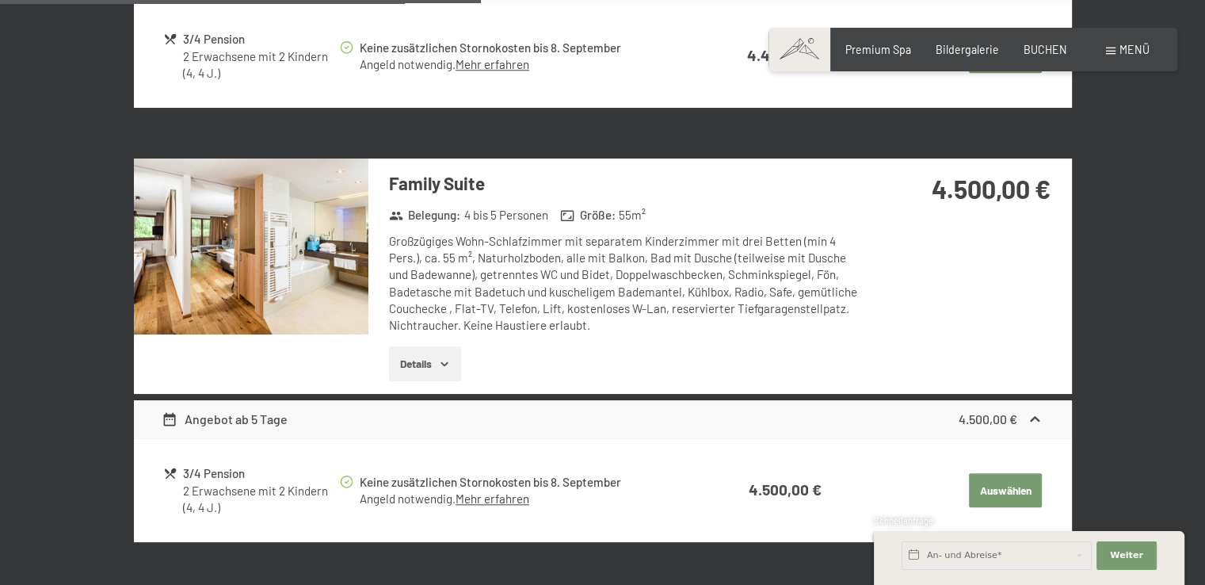
scroll to position [1680, 0]
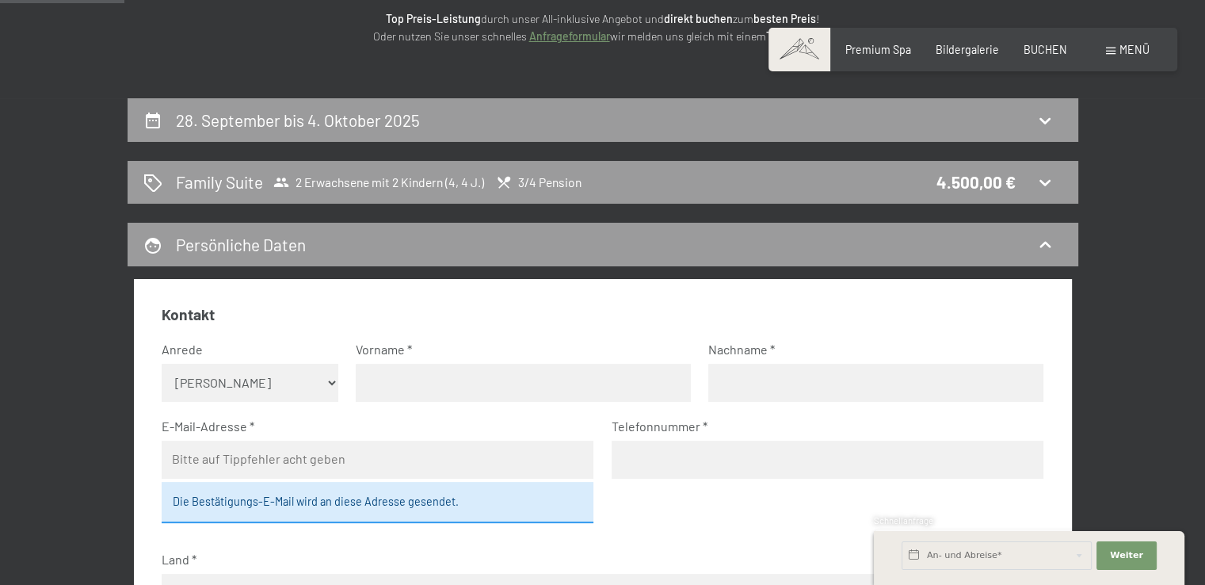
scroll to position [16, 0]
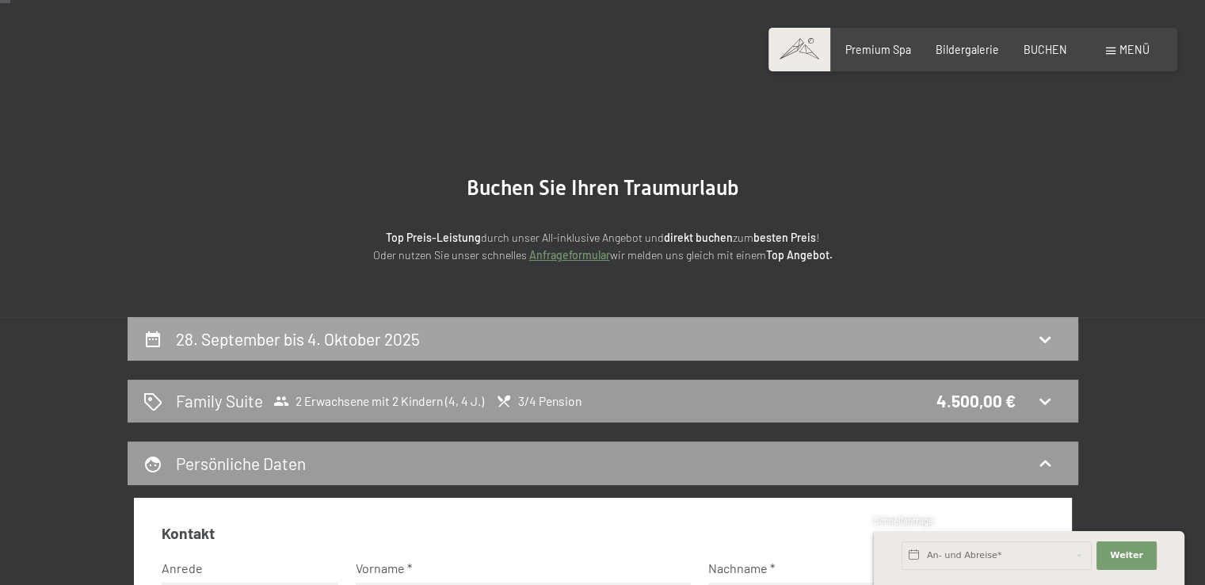
click at [1032, 330] on div "28. September bis 4. Oktober 2025" at bounding box center [602, 338] width 919 height 23
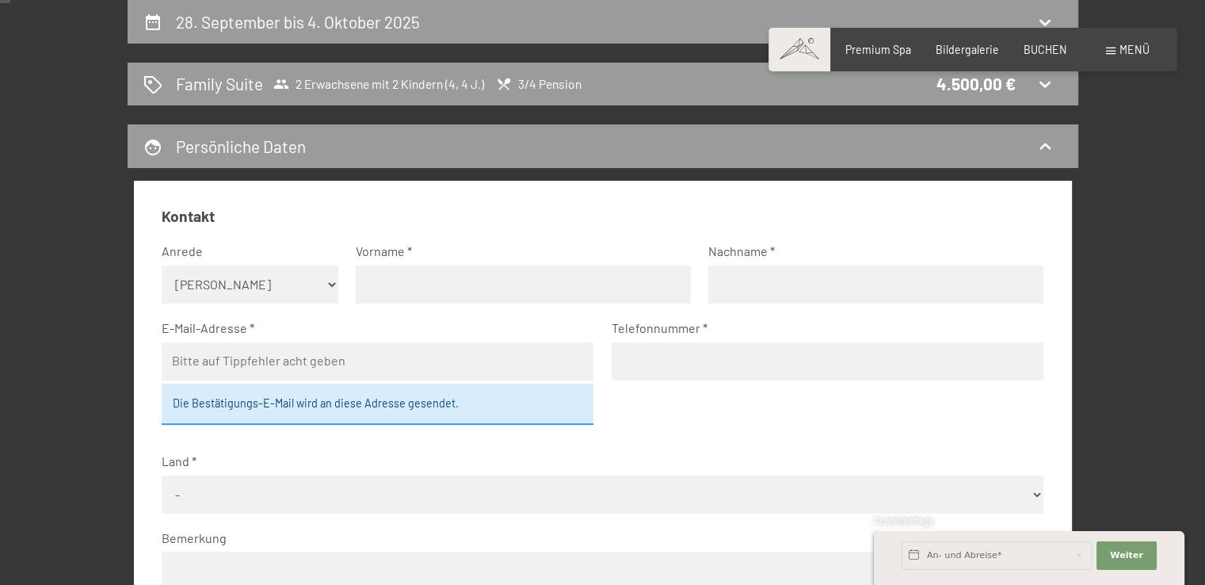
select select "4"
select select "[DATE]"
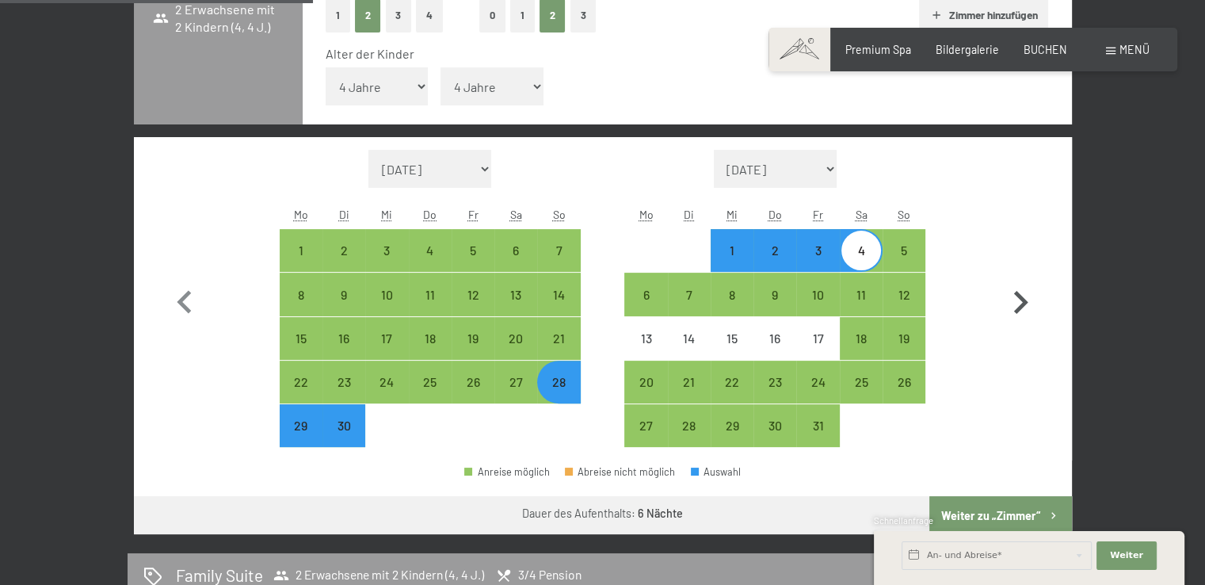
scroll to position [412, 0]
